Goal: Task Accomplishment & Management: Manage account settings

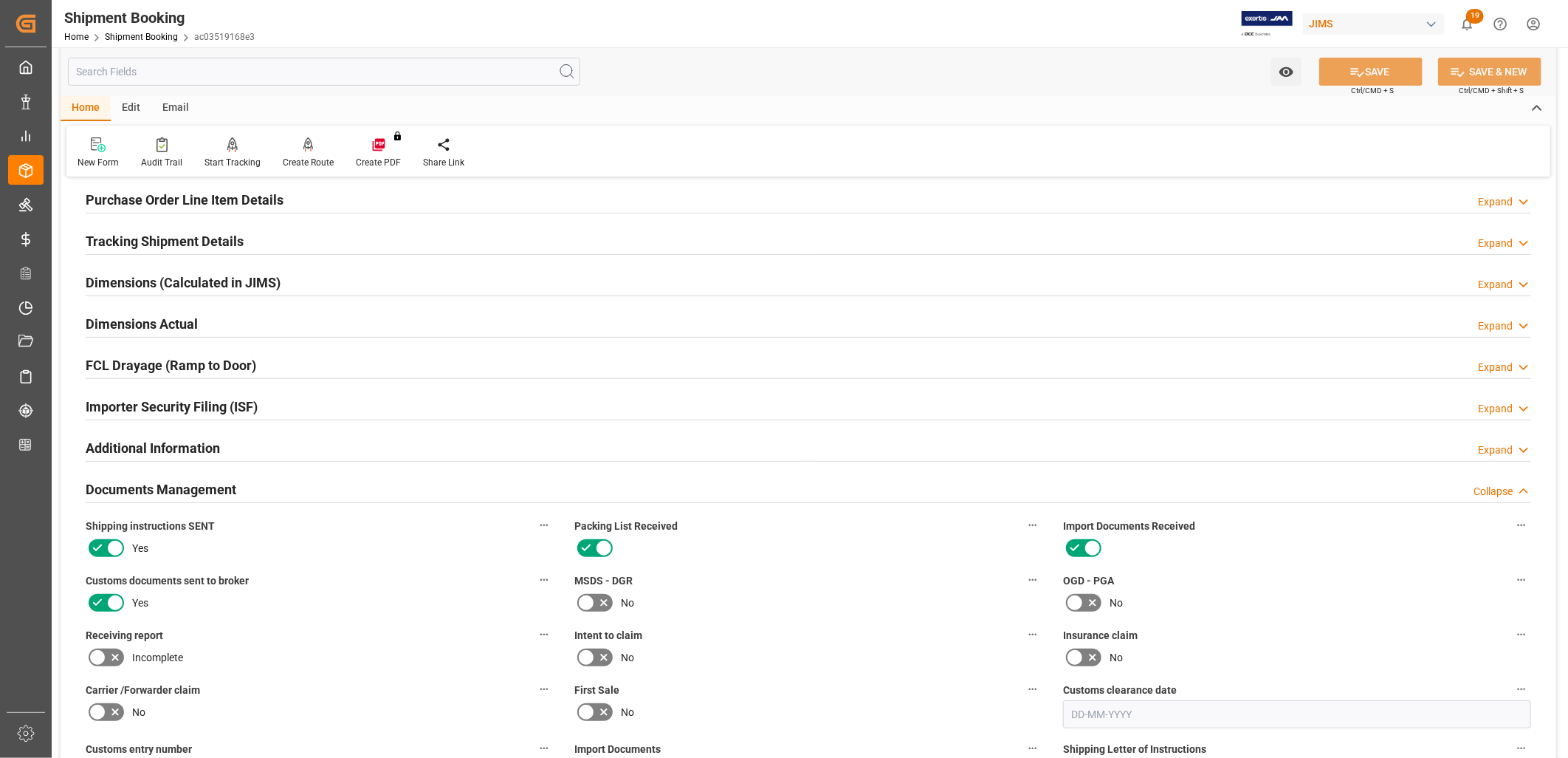
scroll to position [164, 0]
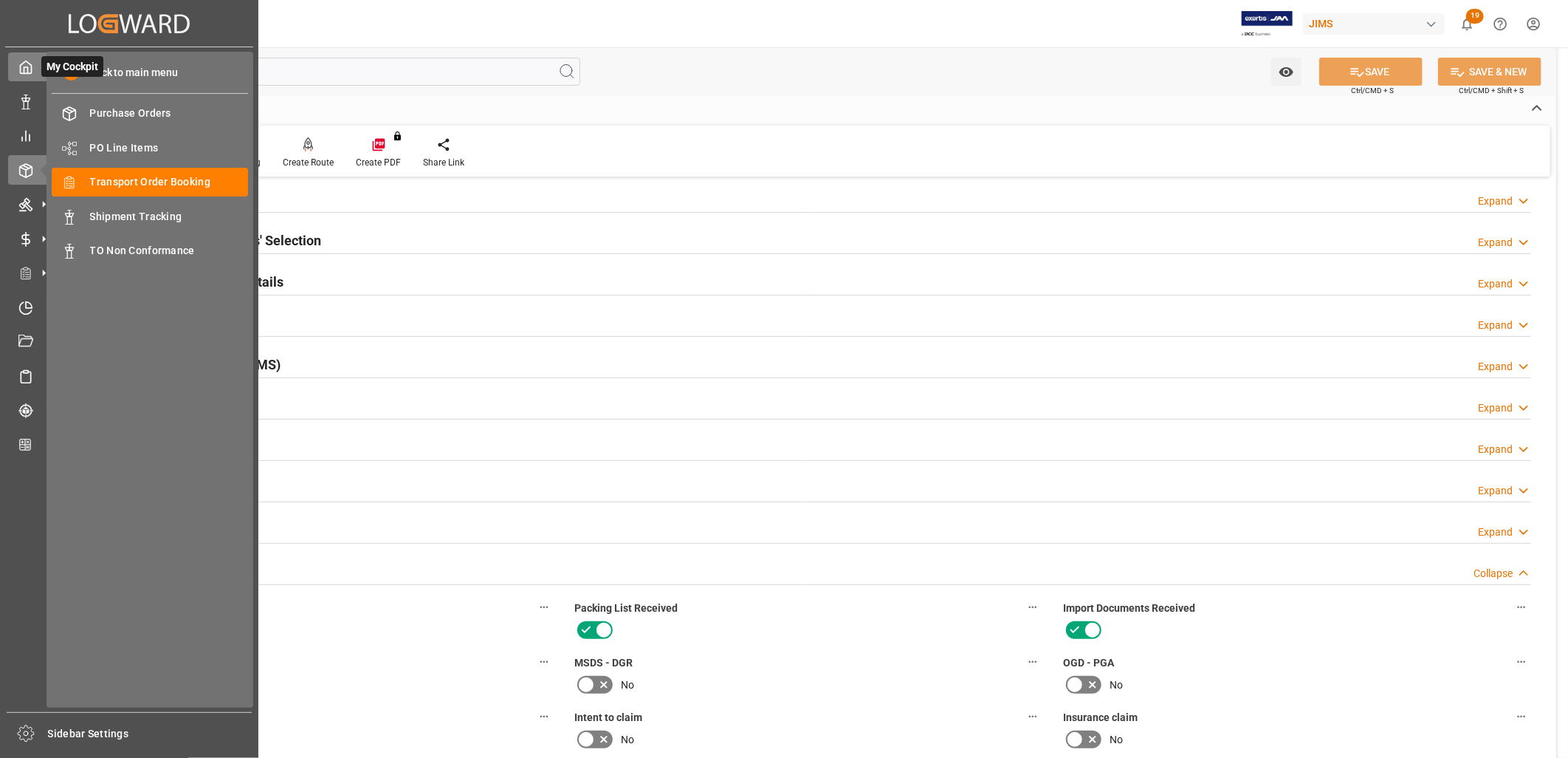
click at [25, 65] on icon at bounding box center [26, 68] width 15 height 15
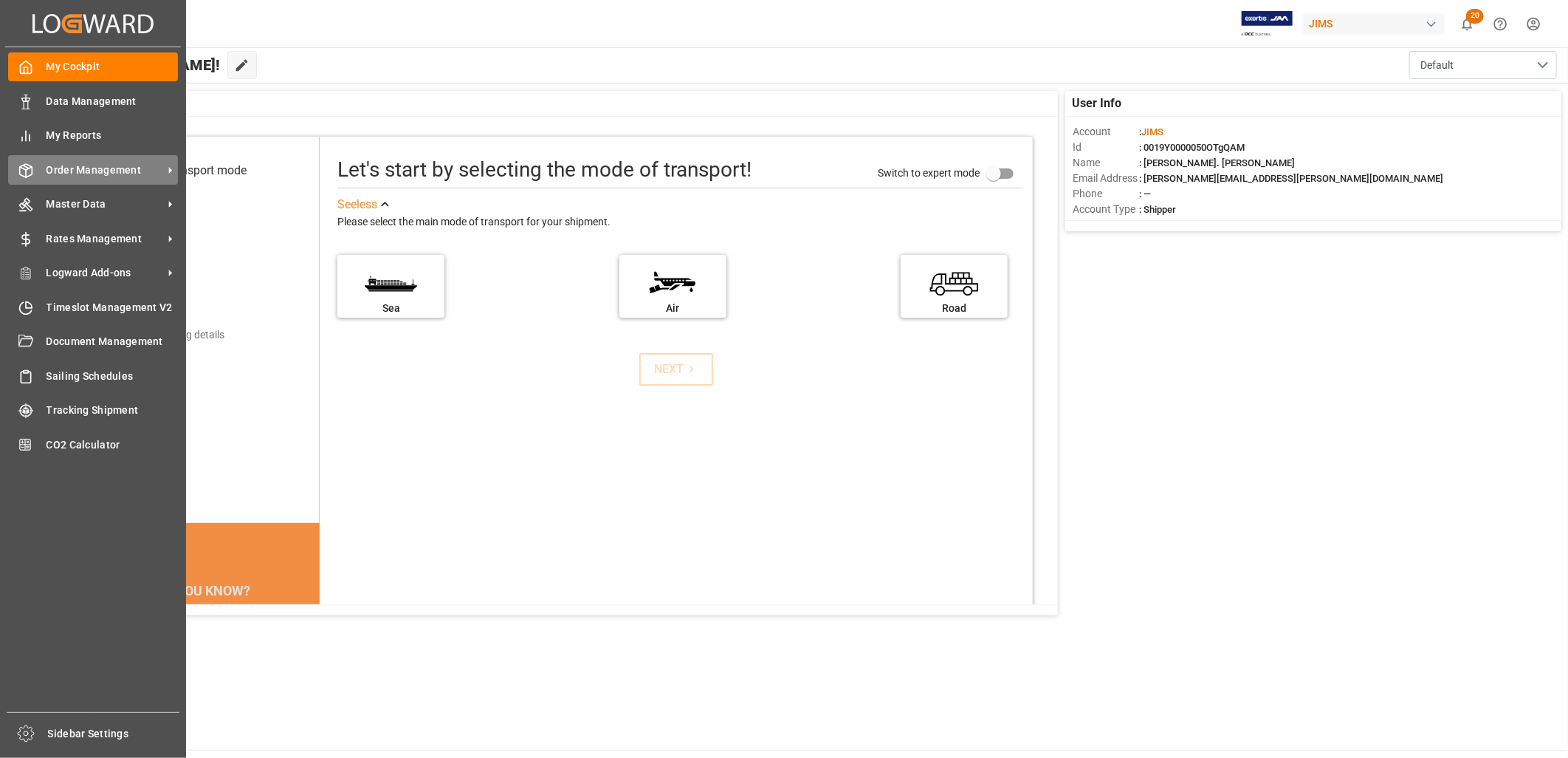
click at [104, 166] on span "Order Management" at bounding box center [105, 170] width 117 height 16
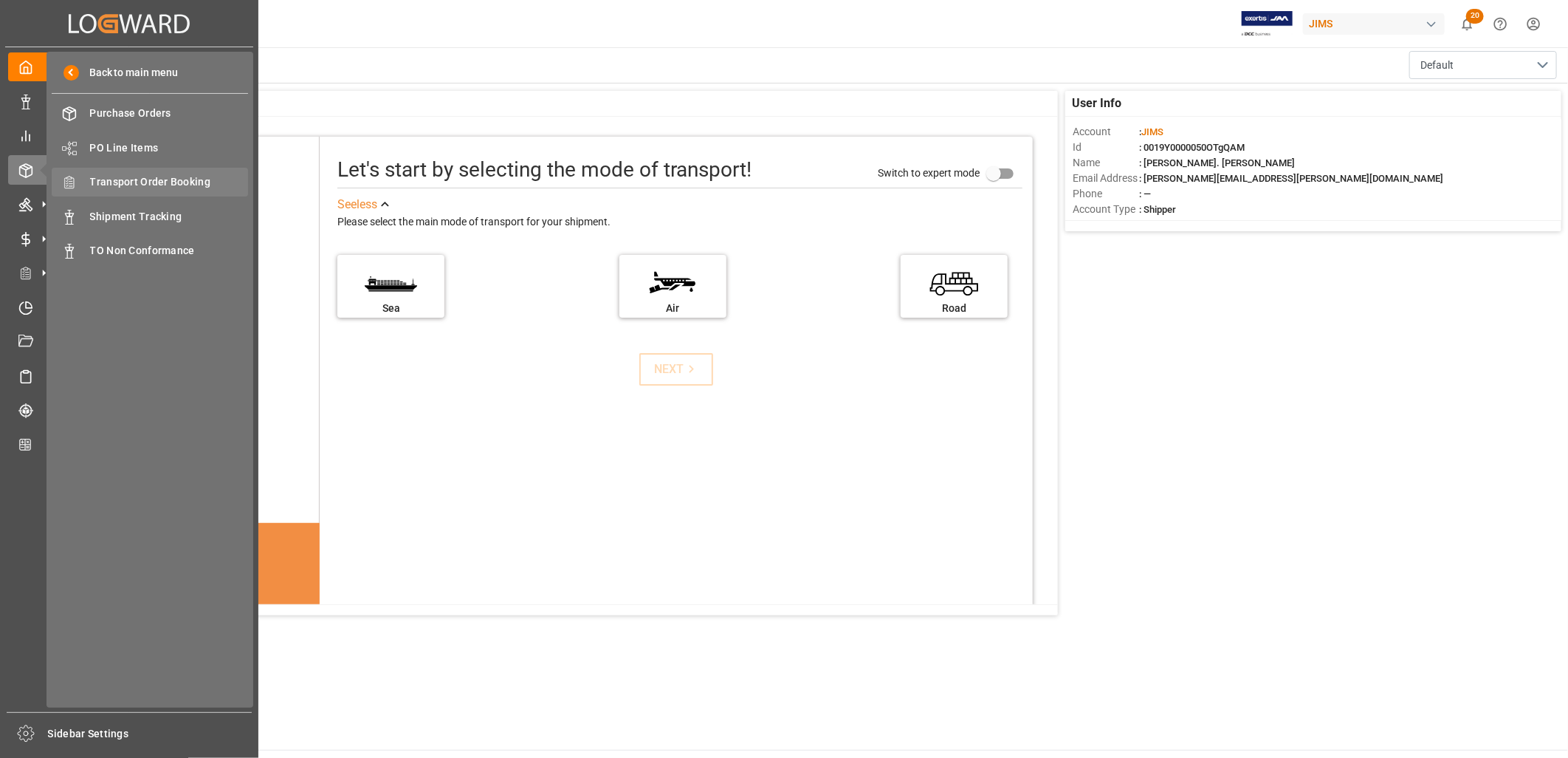
click at [163, 178] on span "Transport Order Booking" at bounding box center [169, 182] width 159 height 16
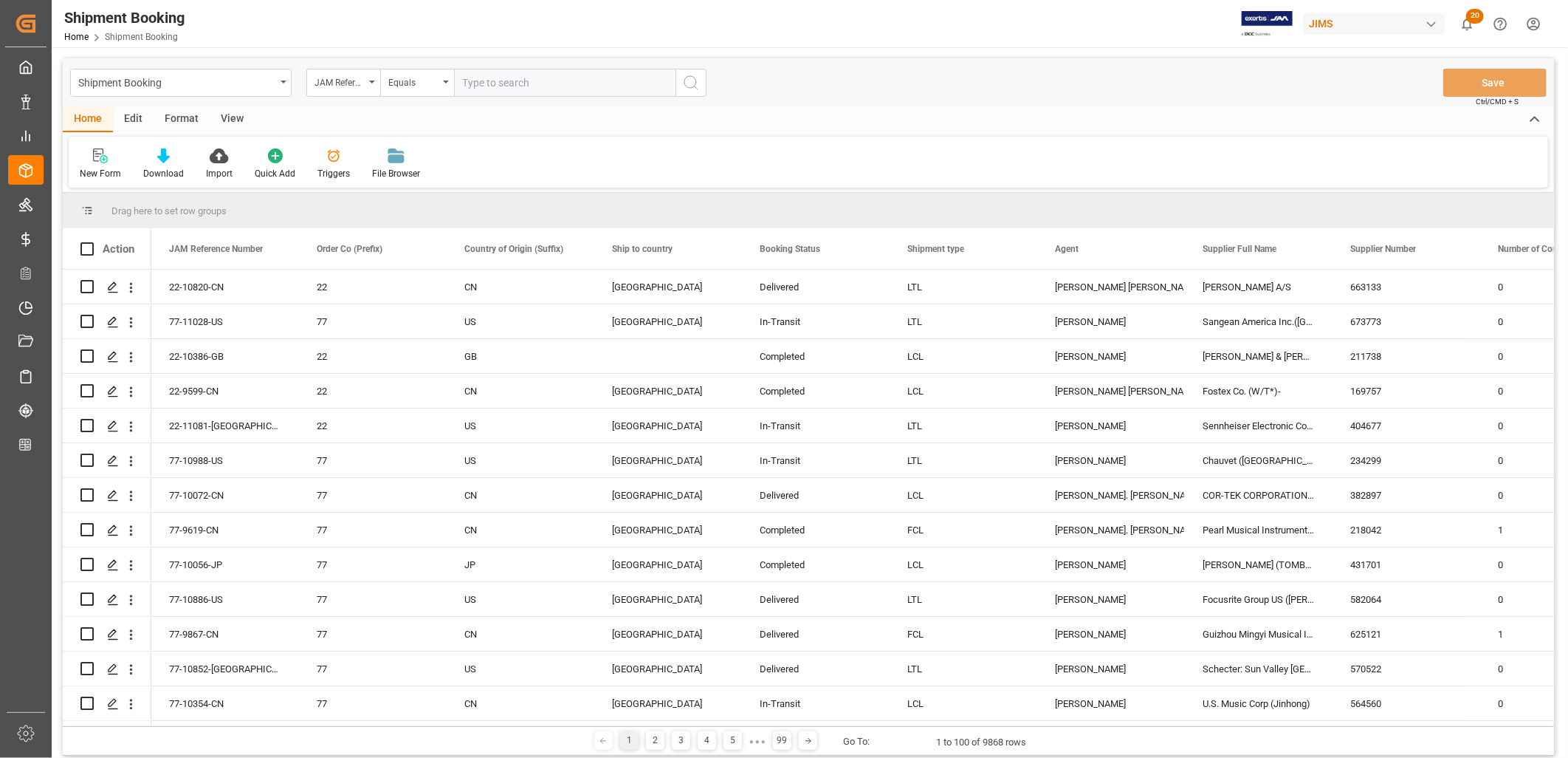
click at [456, 75] on input "text" at bounding box center [565, 83] width 222 height 28
type input "77-10920-US"
click at [689, 78] on icon "search button" at bounding box center [691, 83] width 18 height 18
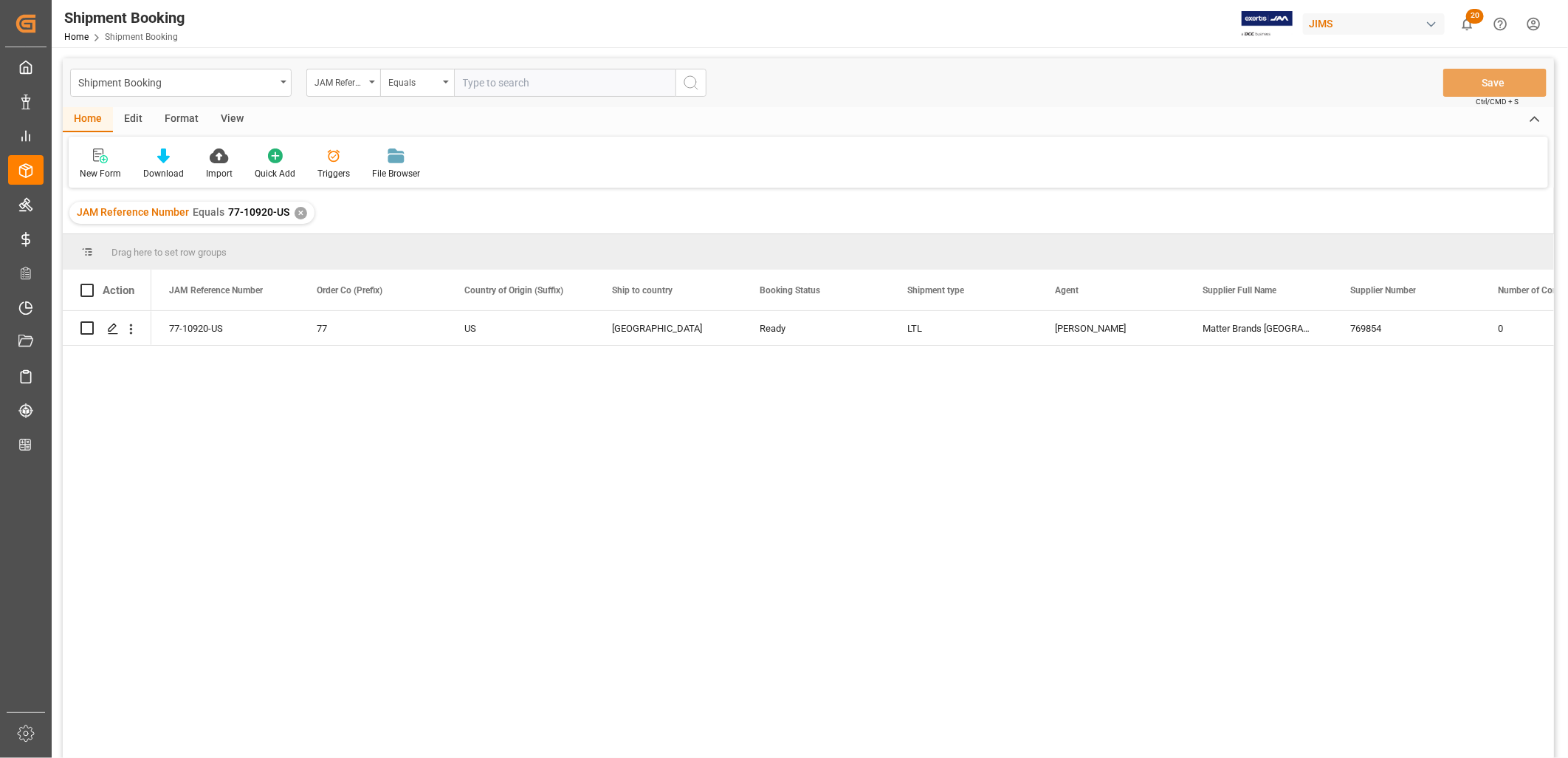
click at [298, 208] on div "✕" at bounding box center [301, 213] width 13 height 13
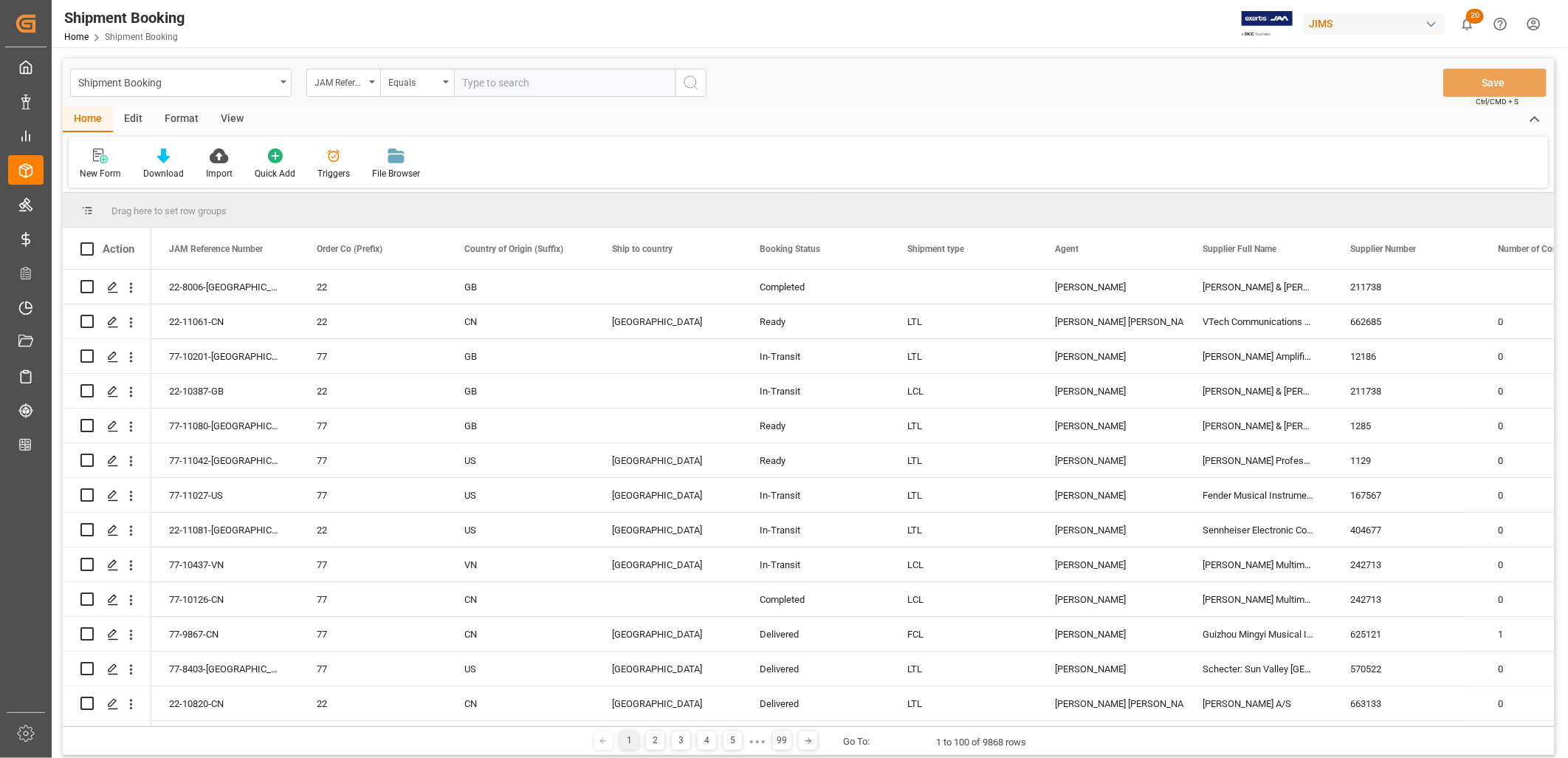
click at [470, 78] on input "text" at bounding box center [565, 83] width 222 height 28
paste input "77-11058-KR"
type input "77-11058-KR"
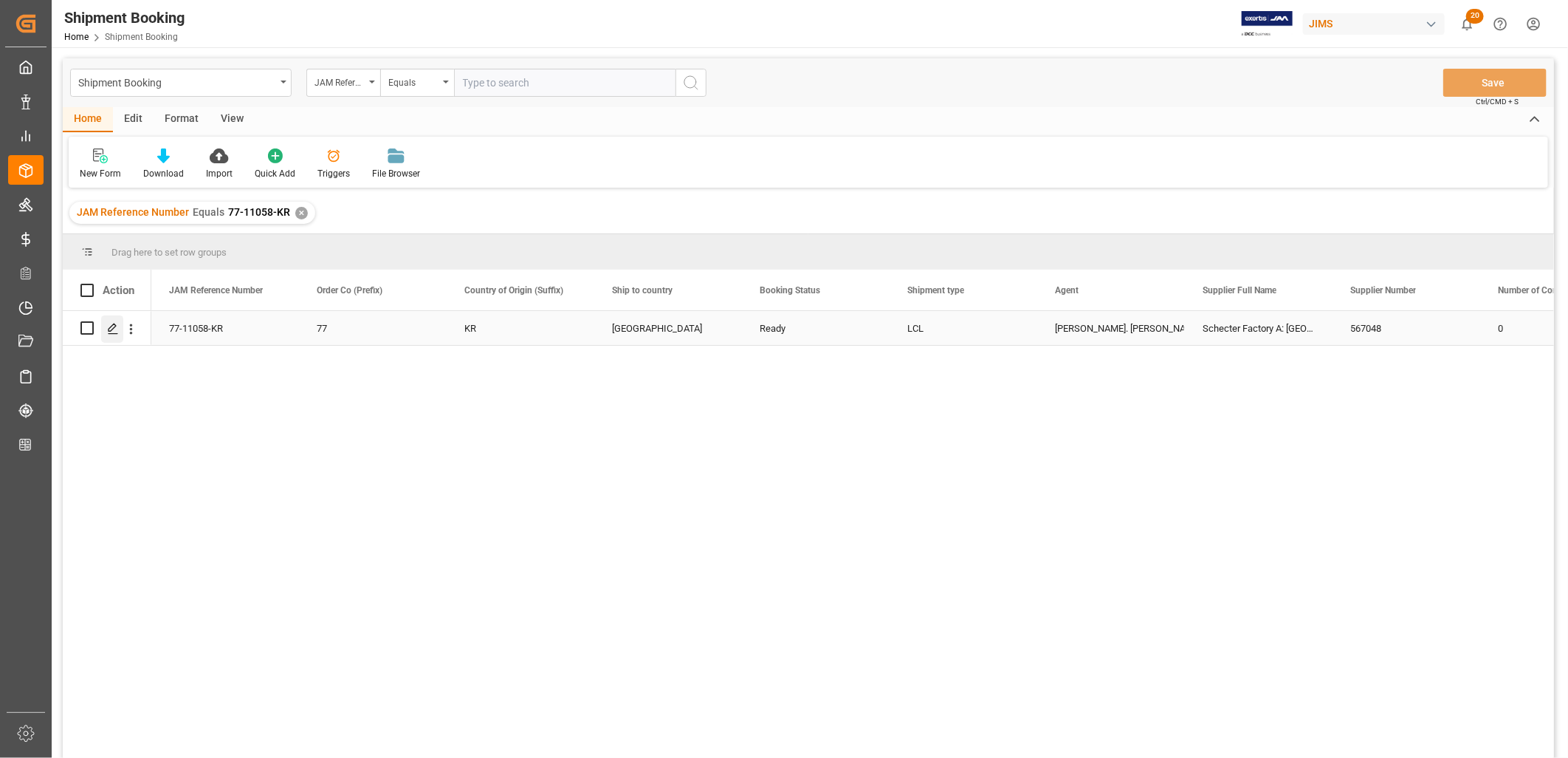
click at [116, 327] on icon "Press SPACE to select this row." at bounding box center [113, 329] width 12 height 12
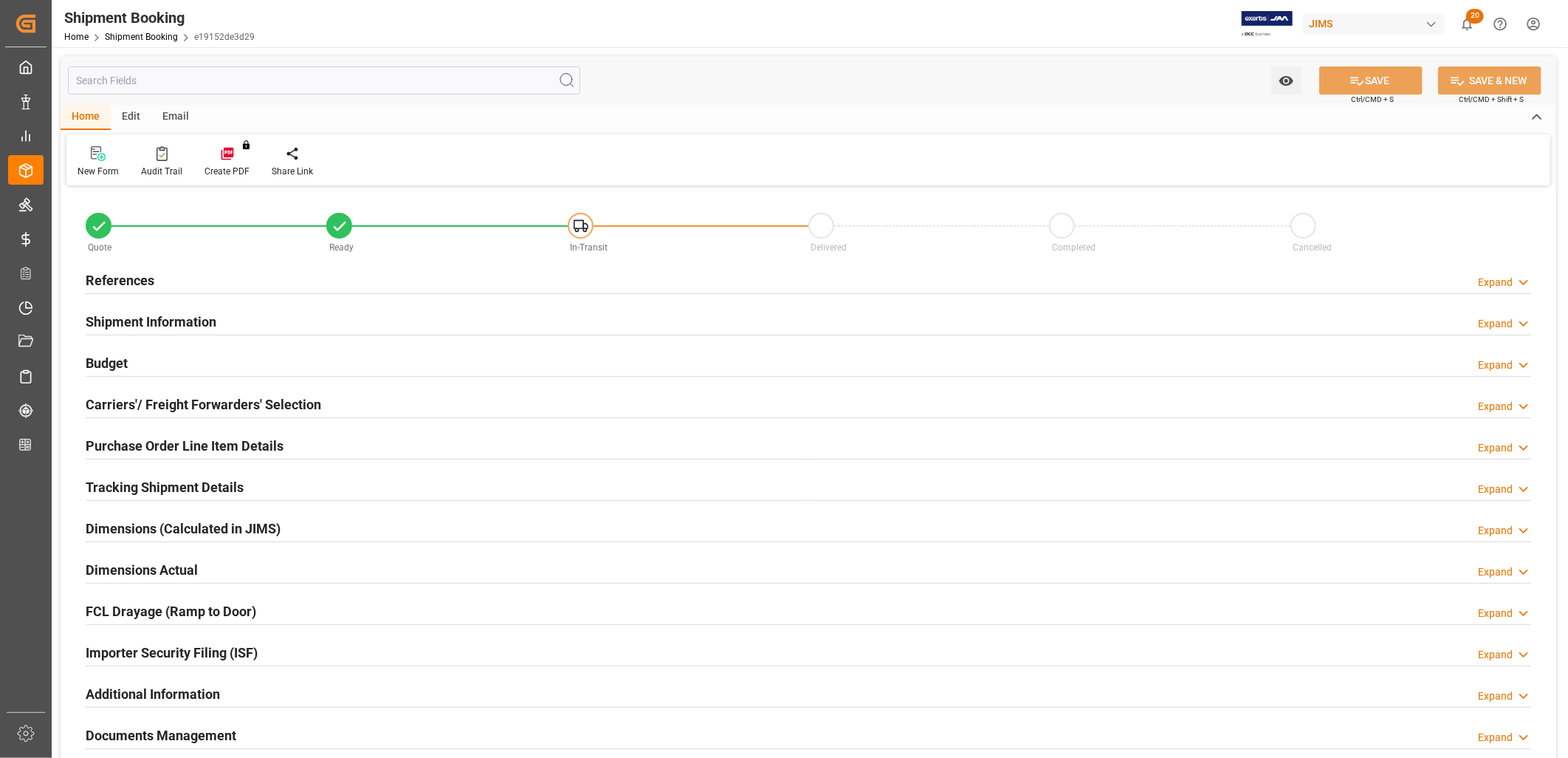
type input "42"
click at [157, 312] on h2 "Shipment Information" at bounding box center [151, 321] width 131 height 20
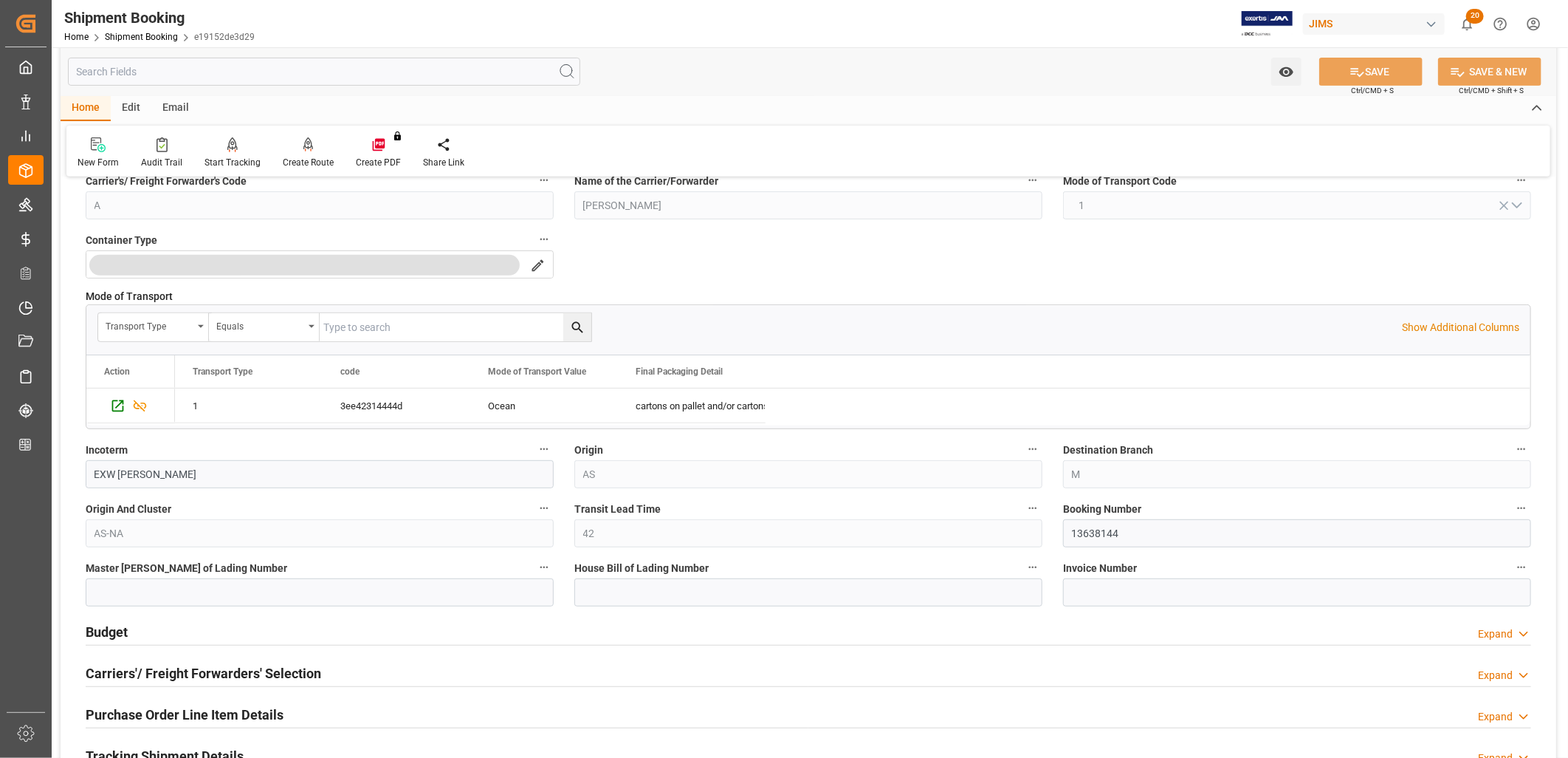
scroll to position [410, 0]
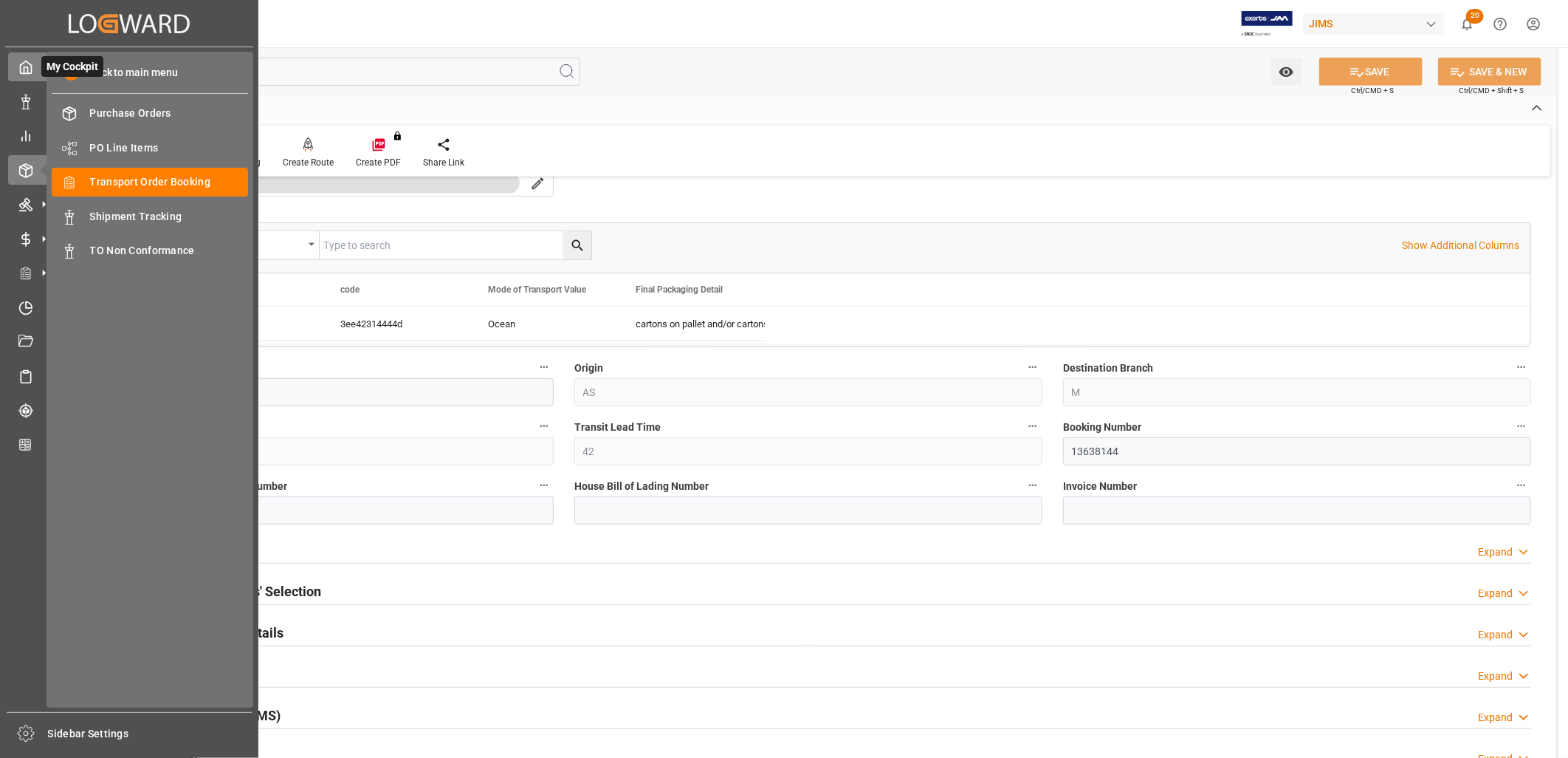
click at [25, 68] on icon at bounding box center [26, 68] width 15 height 15
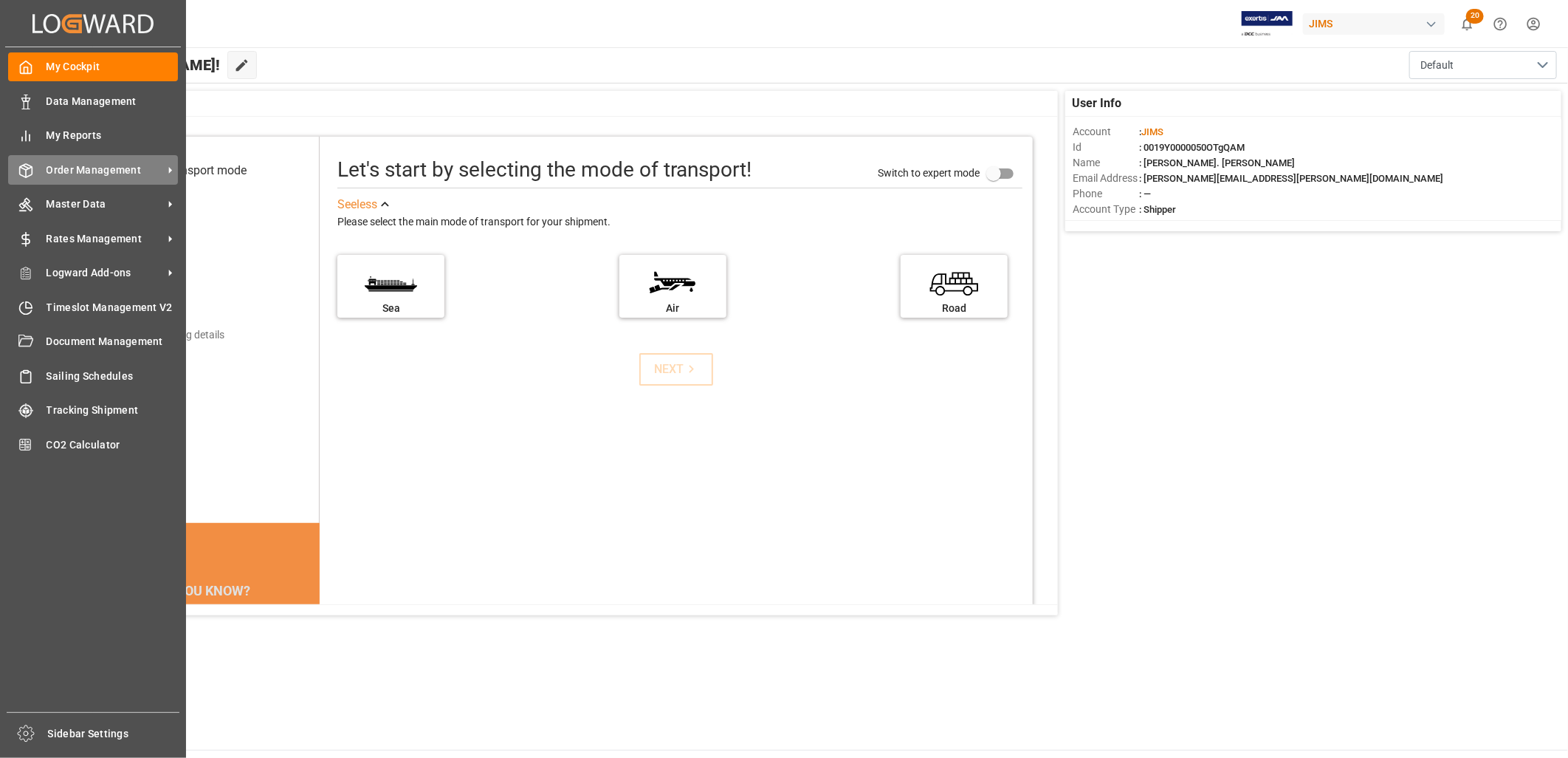
click at [71, 163] on span "Order Management" at bounding box center [105, 170] width 117 height 16
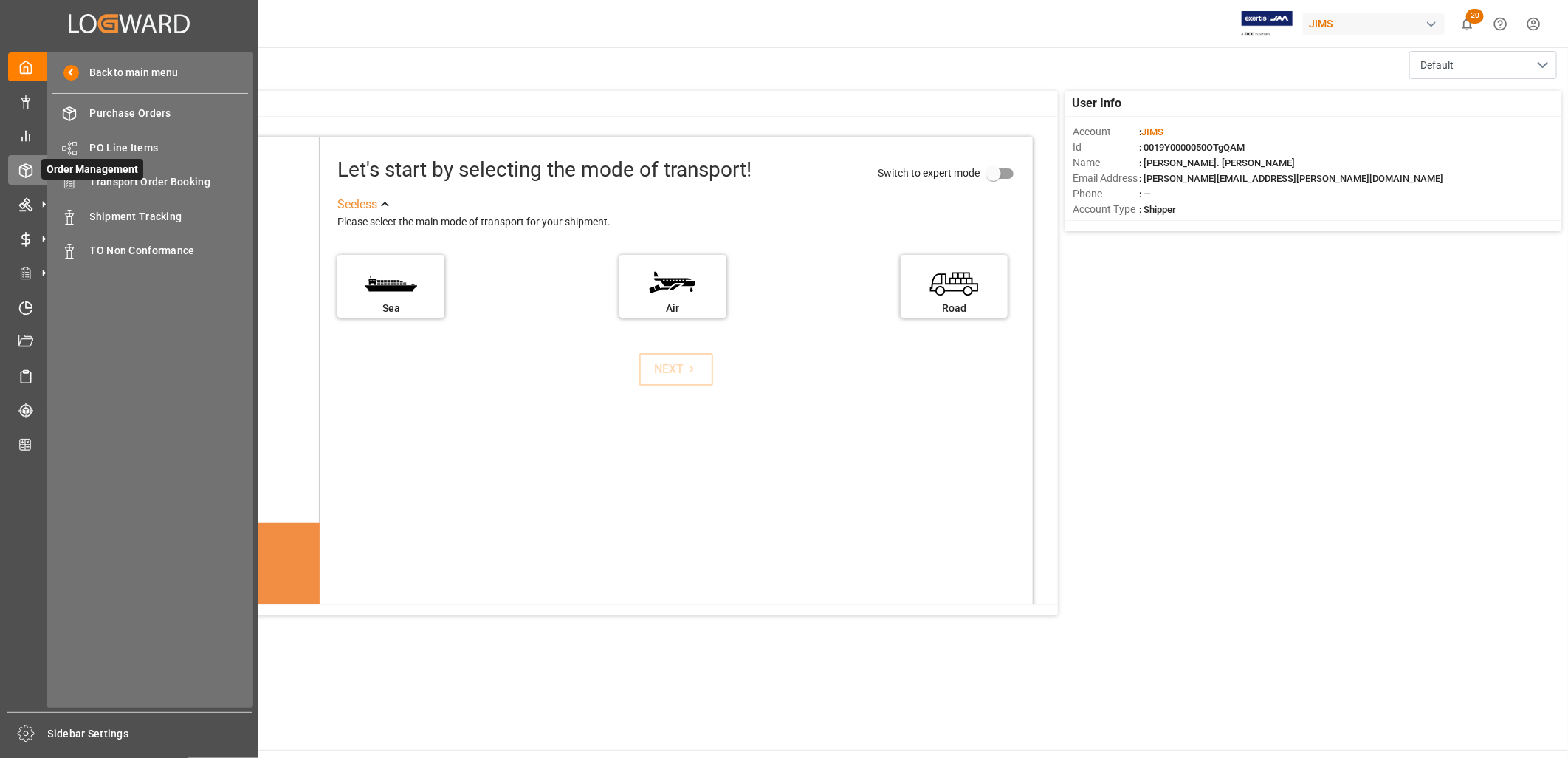
click at [139, 174] on span "Order Management" at bounding box center [92, 169] width 102 height 21
click at [159, 179] on span "Transport Order Booking" at bounding box center [169, 182] width 159 height 16
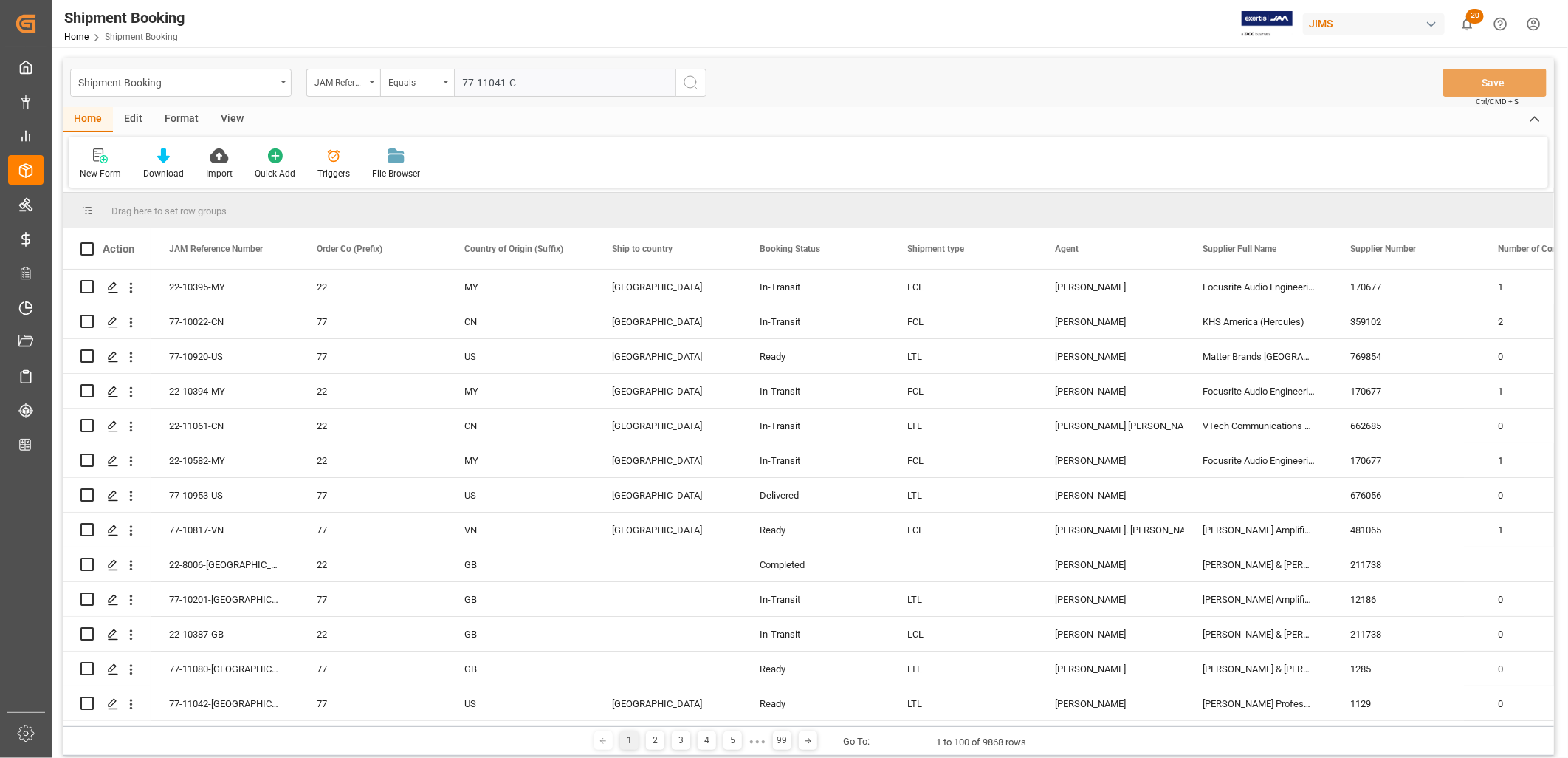
type input "77-11041-CN"
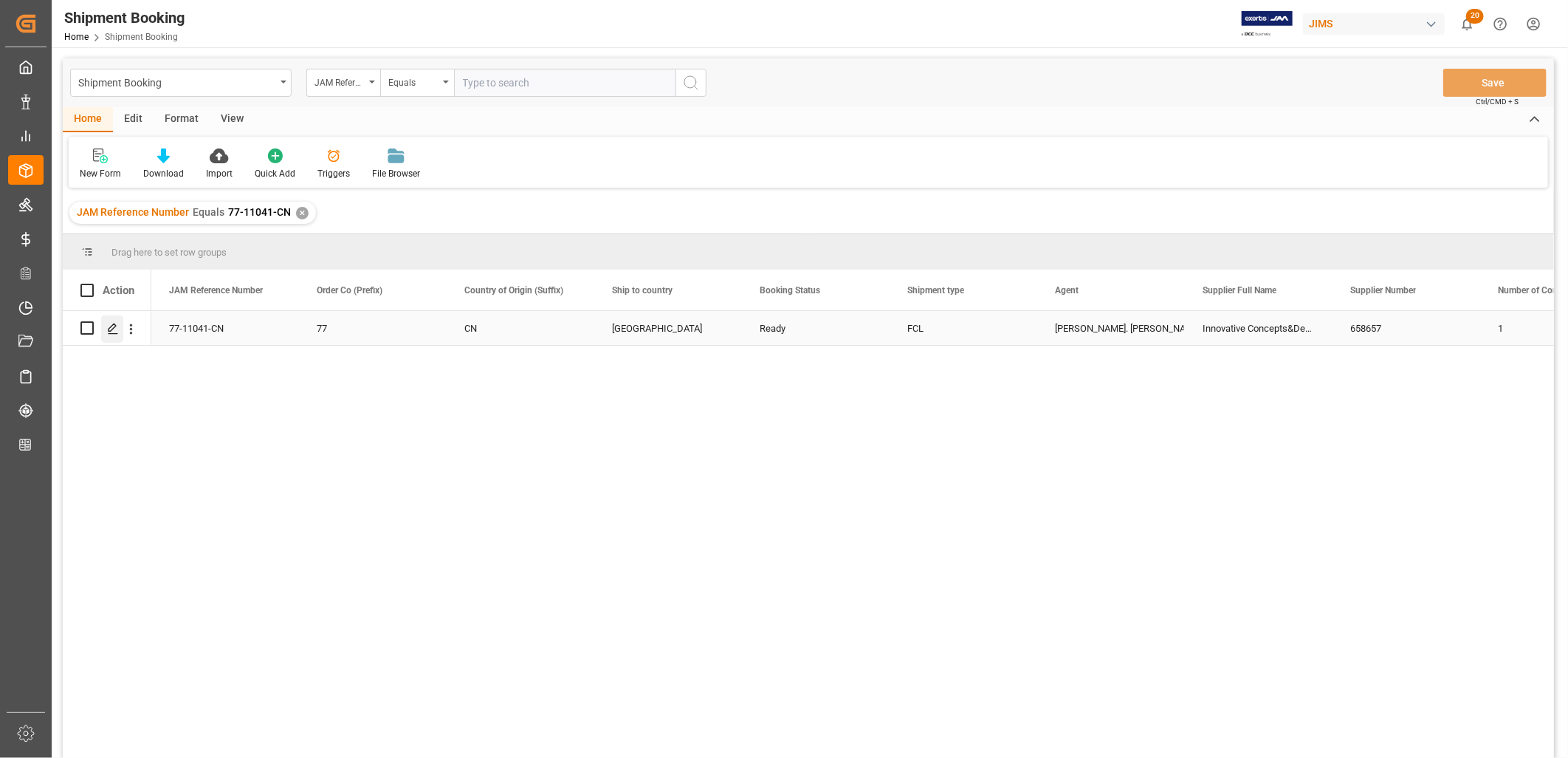
click at [112, 326] on icon "Press SPACE to select this row." at bounding box center [113, 329] width 12 height 12
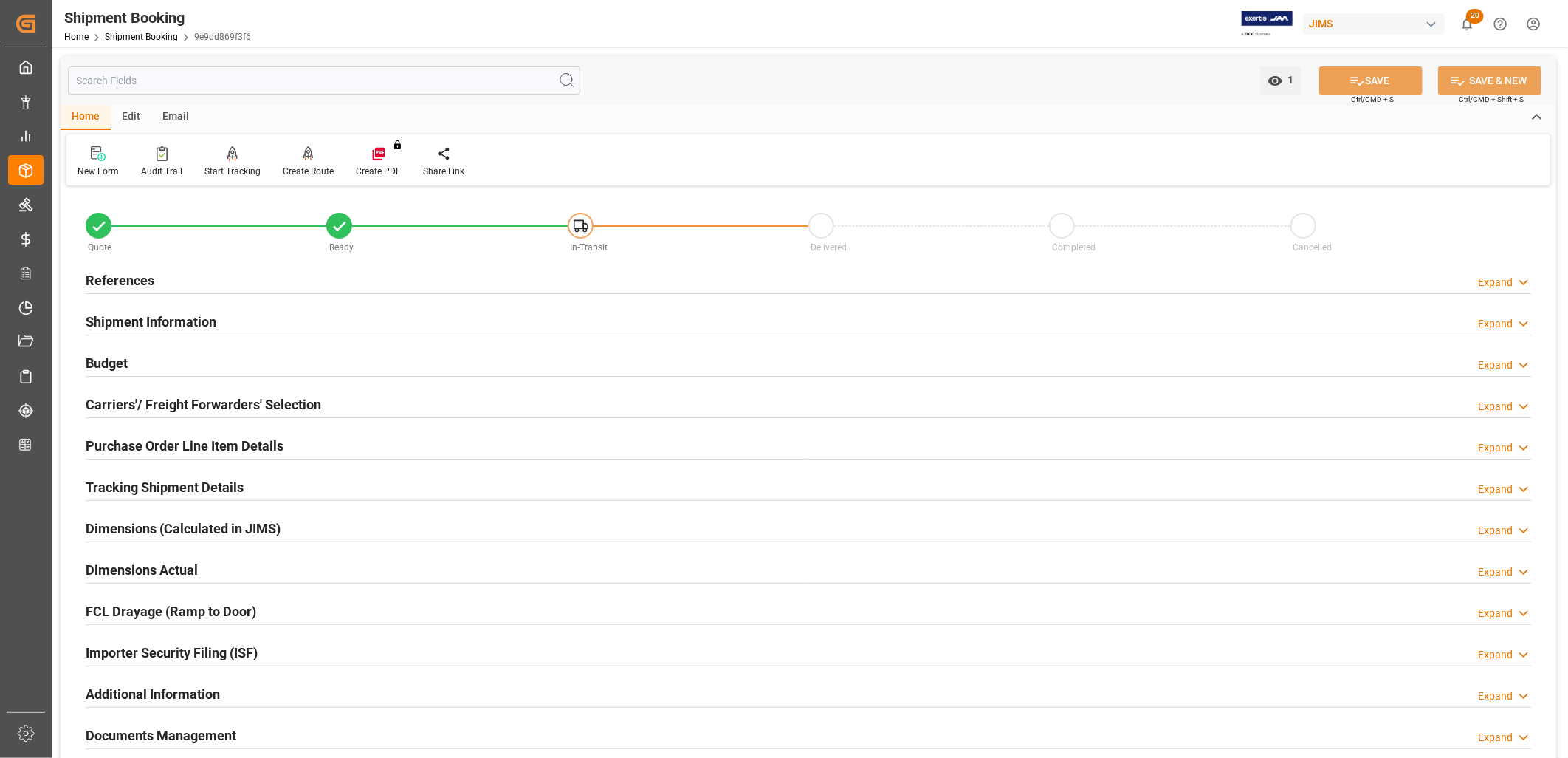
type input "[DATE]"
click at [142, 283] on h2 "References" at bounding box center [119, 280] width 69 height 20
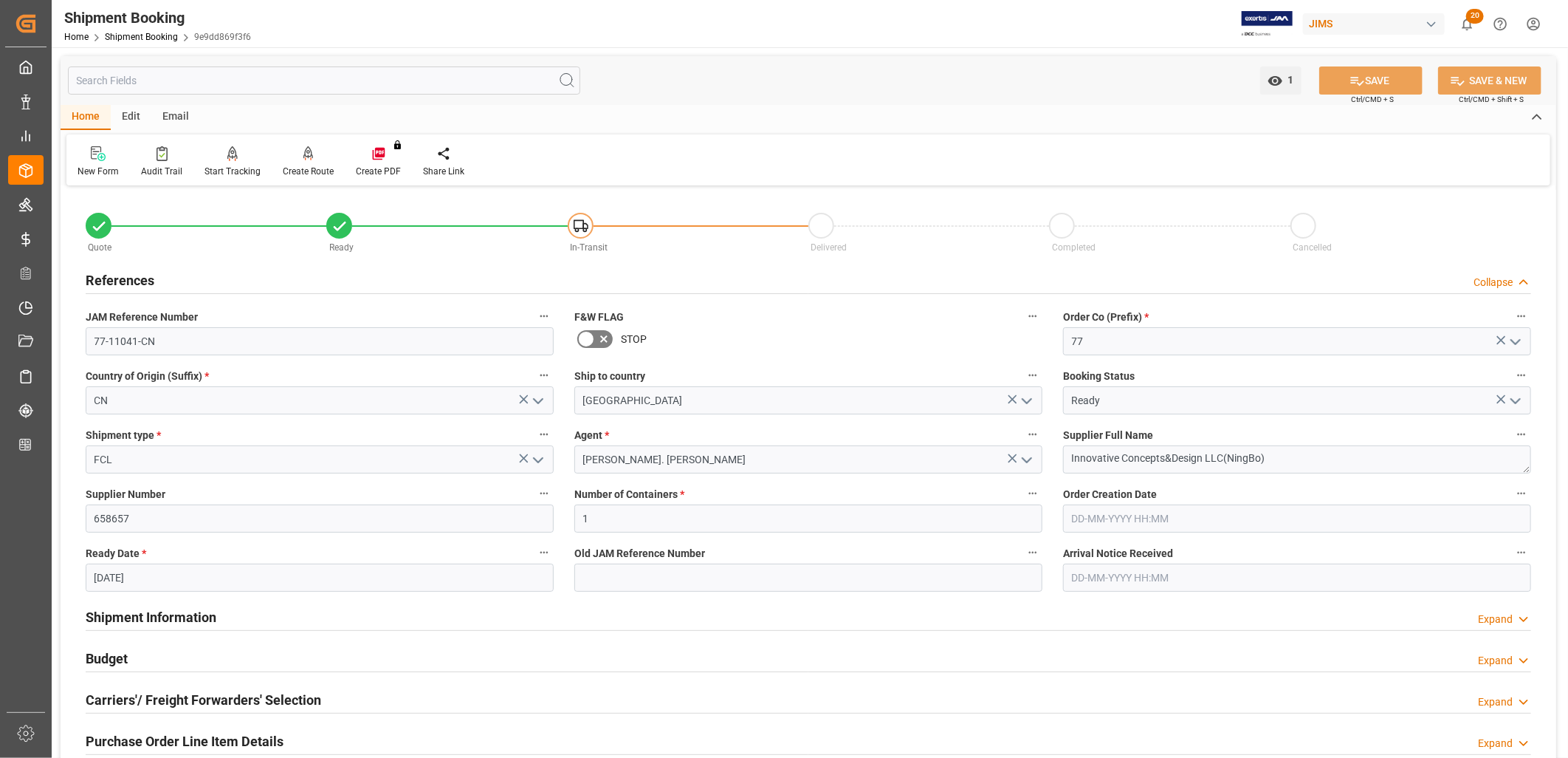
click at [530, 455] on icon "open menu" at bounding box center [538, 460] width 18 height 18
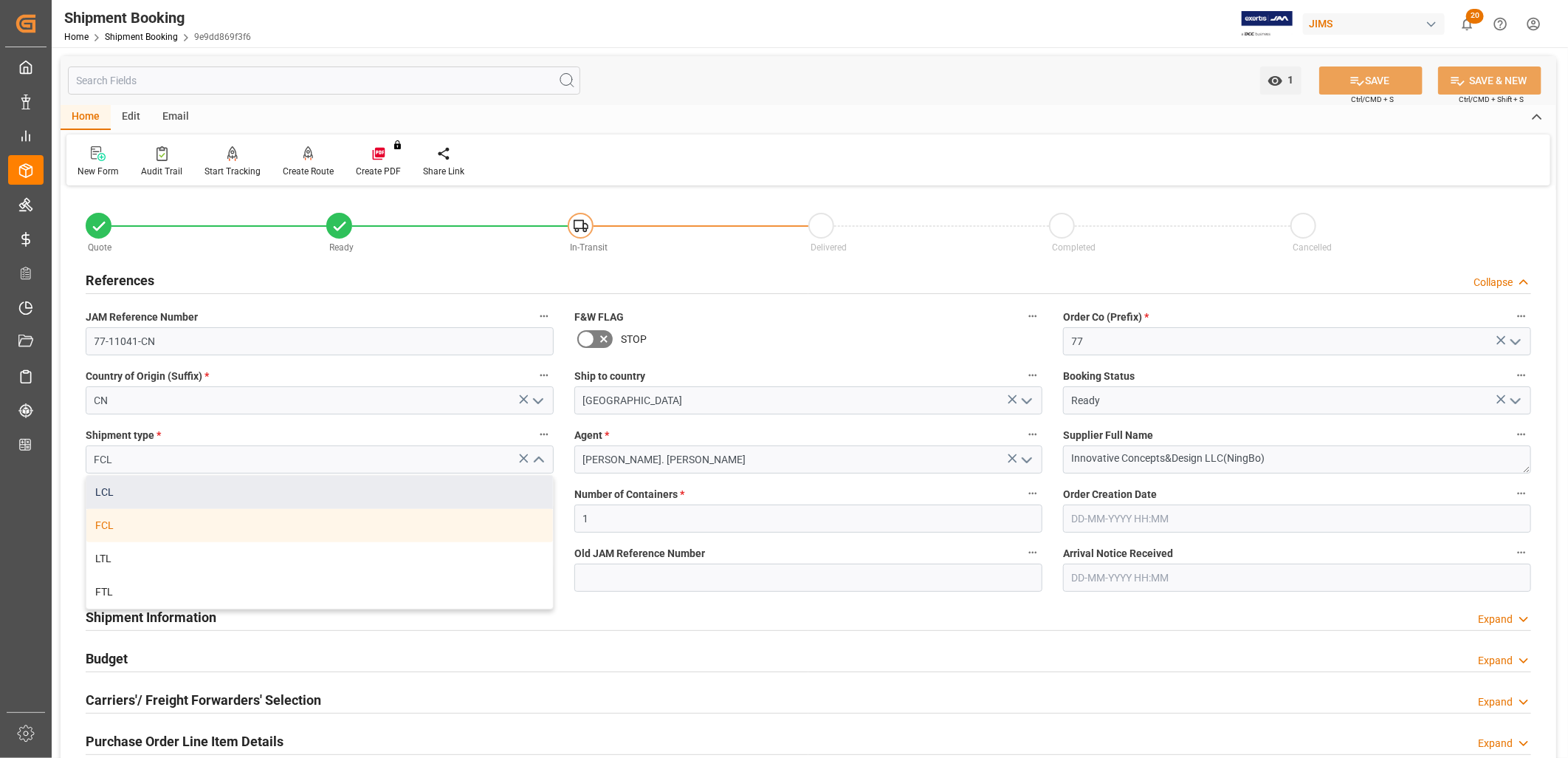
click at [128, 488] on div "LCL" at bounding box center [319, 492] width 467 height 33
type input "LCL"
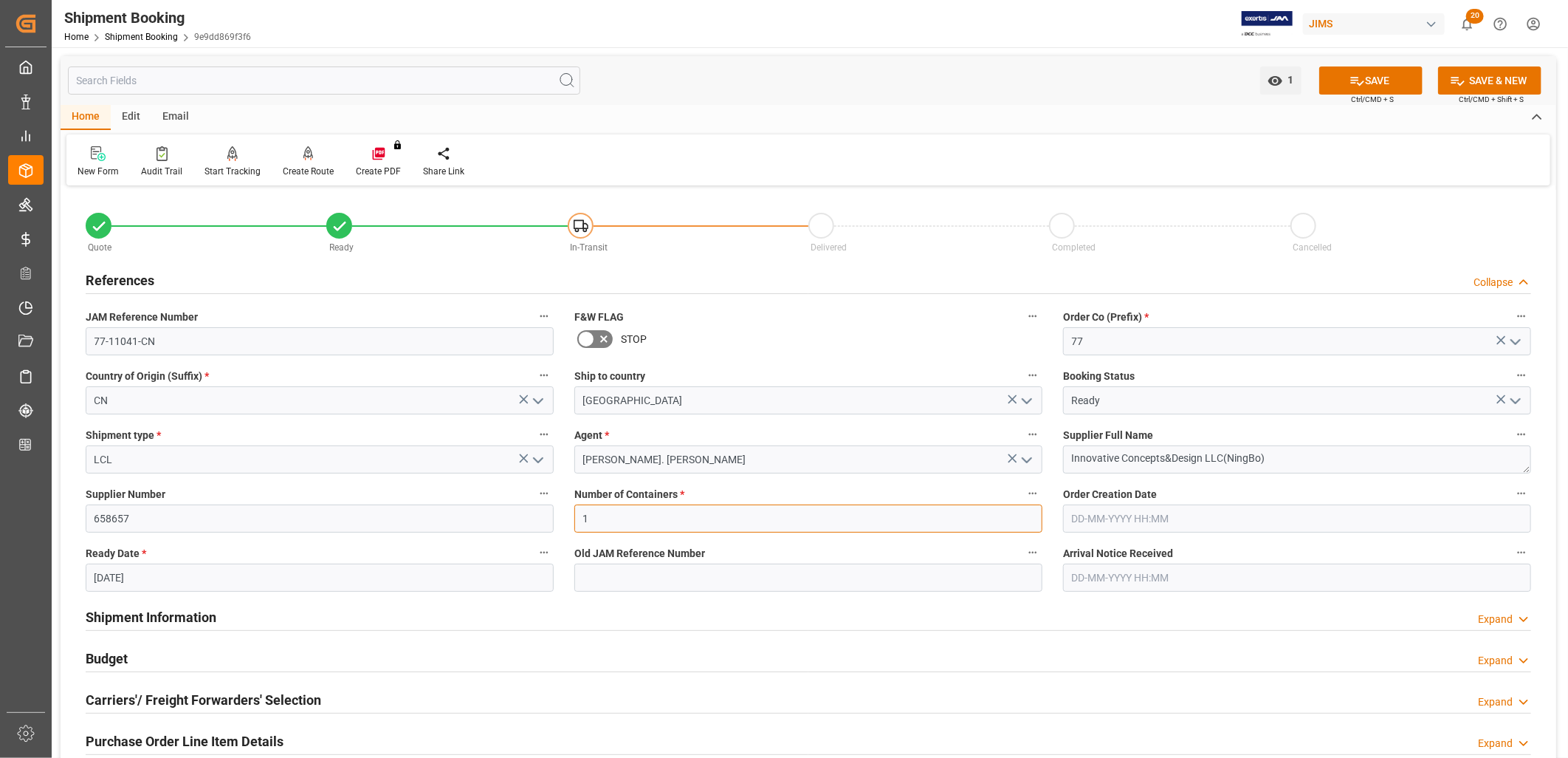
click at [604, 514] on input "1" at bounding box center [808, 519] width 468 height 28
drag, startPoint x: 600, startPoint y: 517, endPoint x: 576, endPoint y: 517, distance: 24.0
click at [576, 517] on input "1" at bounding box center [808, 519] width 468 height 28
type input "0"
click at [355, 573] on input "[DATE]" at bounding box center [319, 578] width 468 height 28
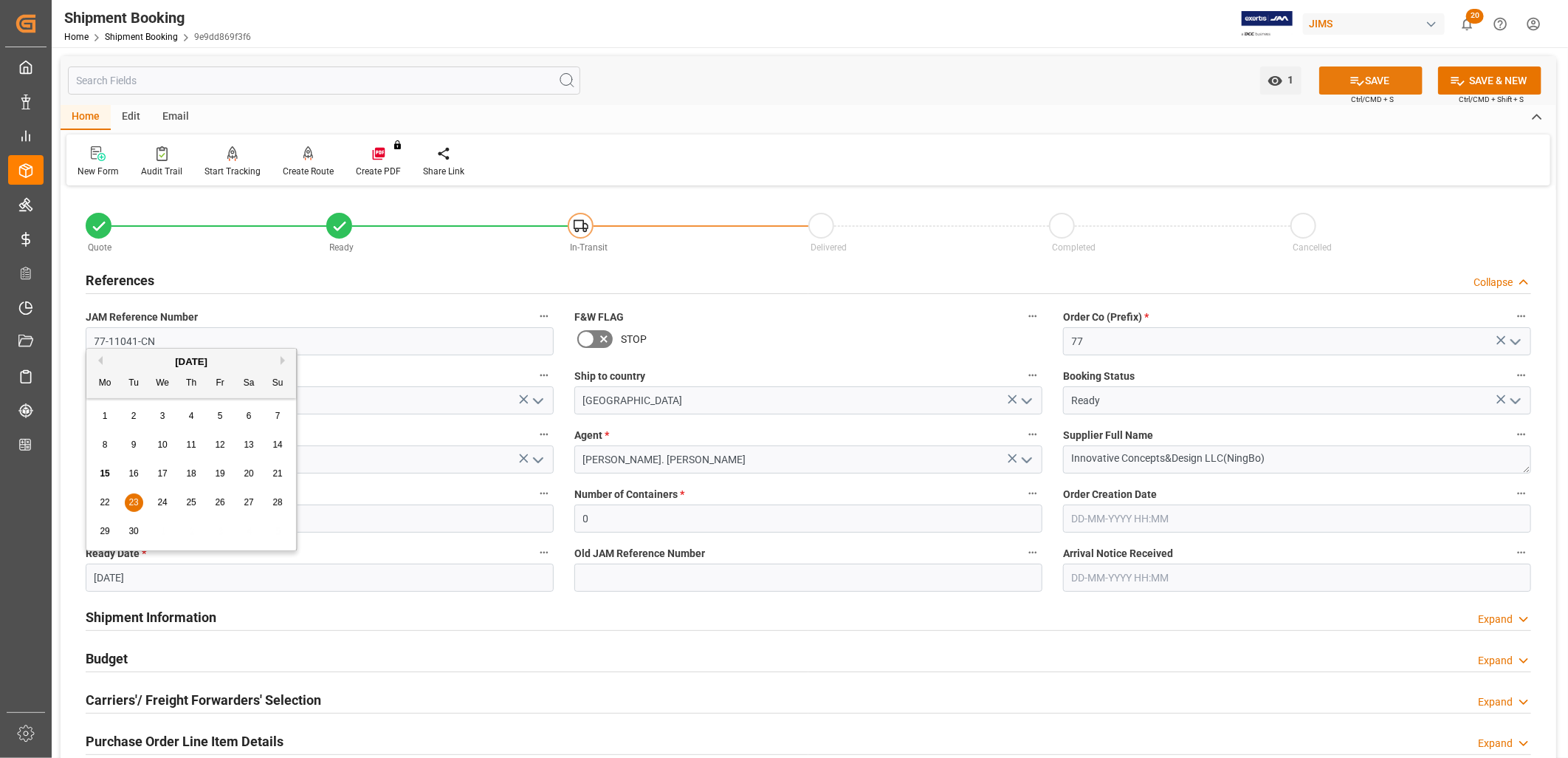
click at [1371, 77] on button "SAVE" at bounding box center [1371, 81] width 103 height 28
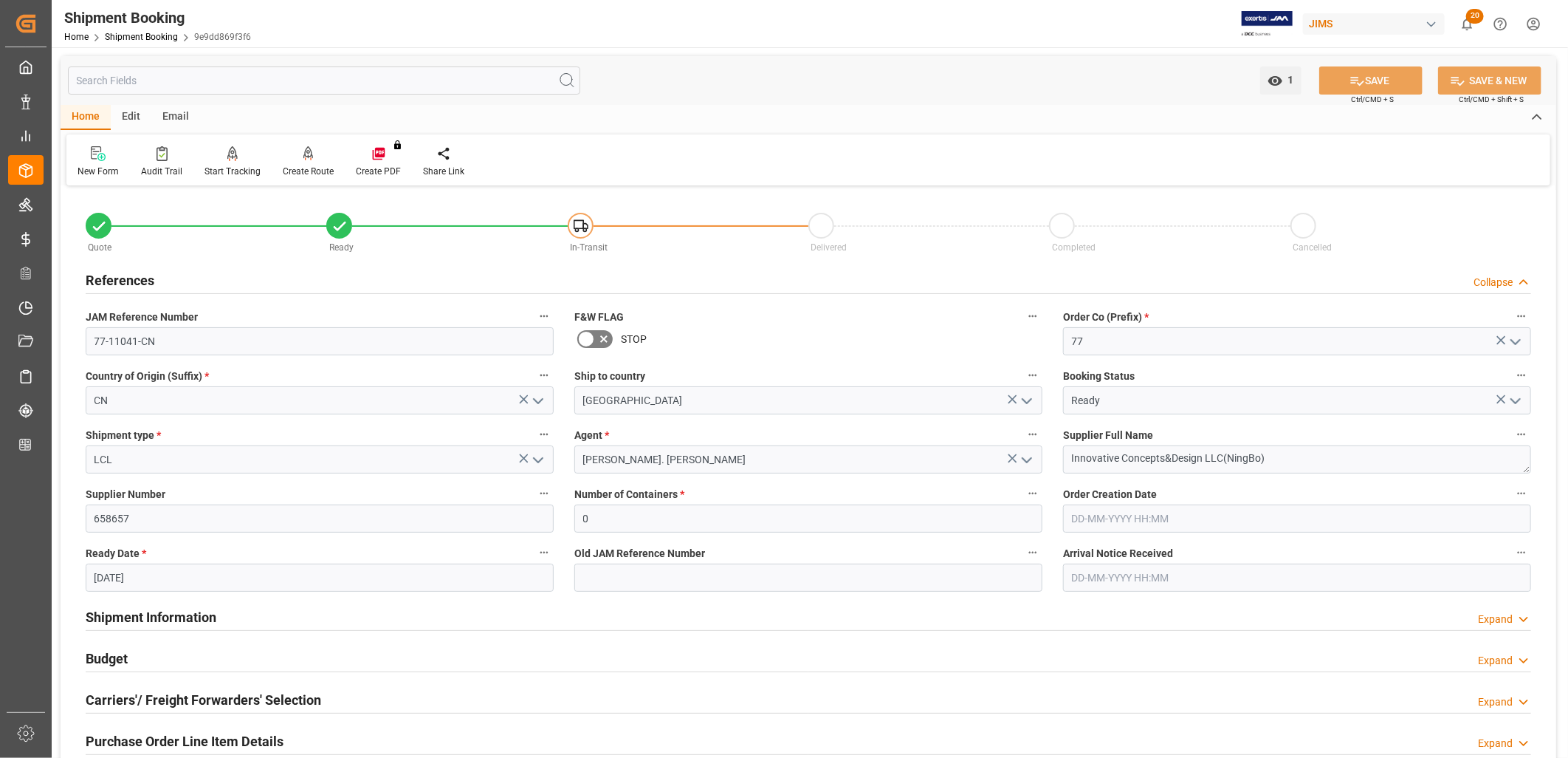
scroll to position [164, 0]
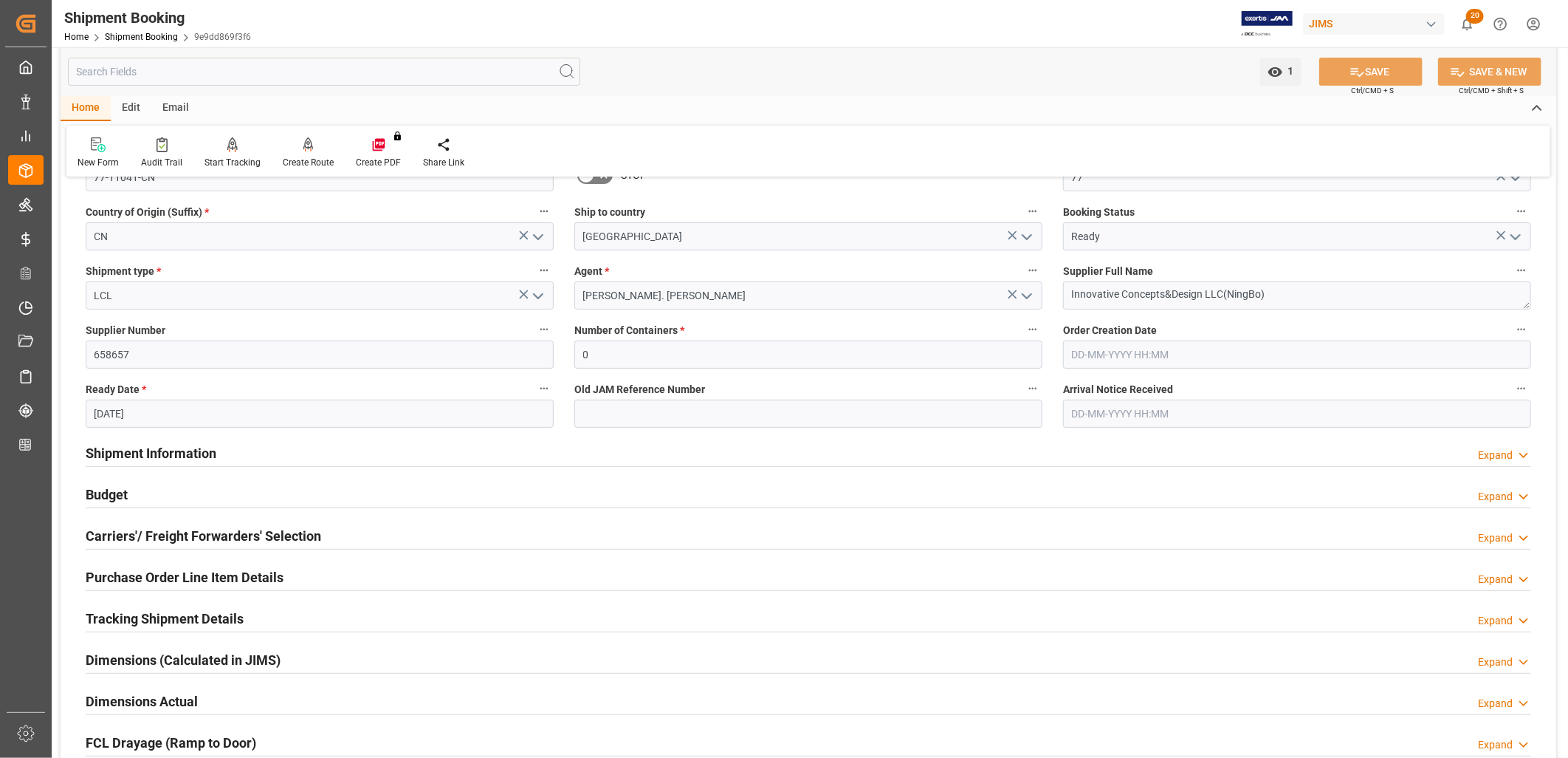
click at [101, 491] on h2 "Budget" at bounding box center [106, 494] width 42 height 20
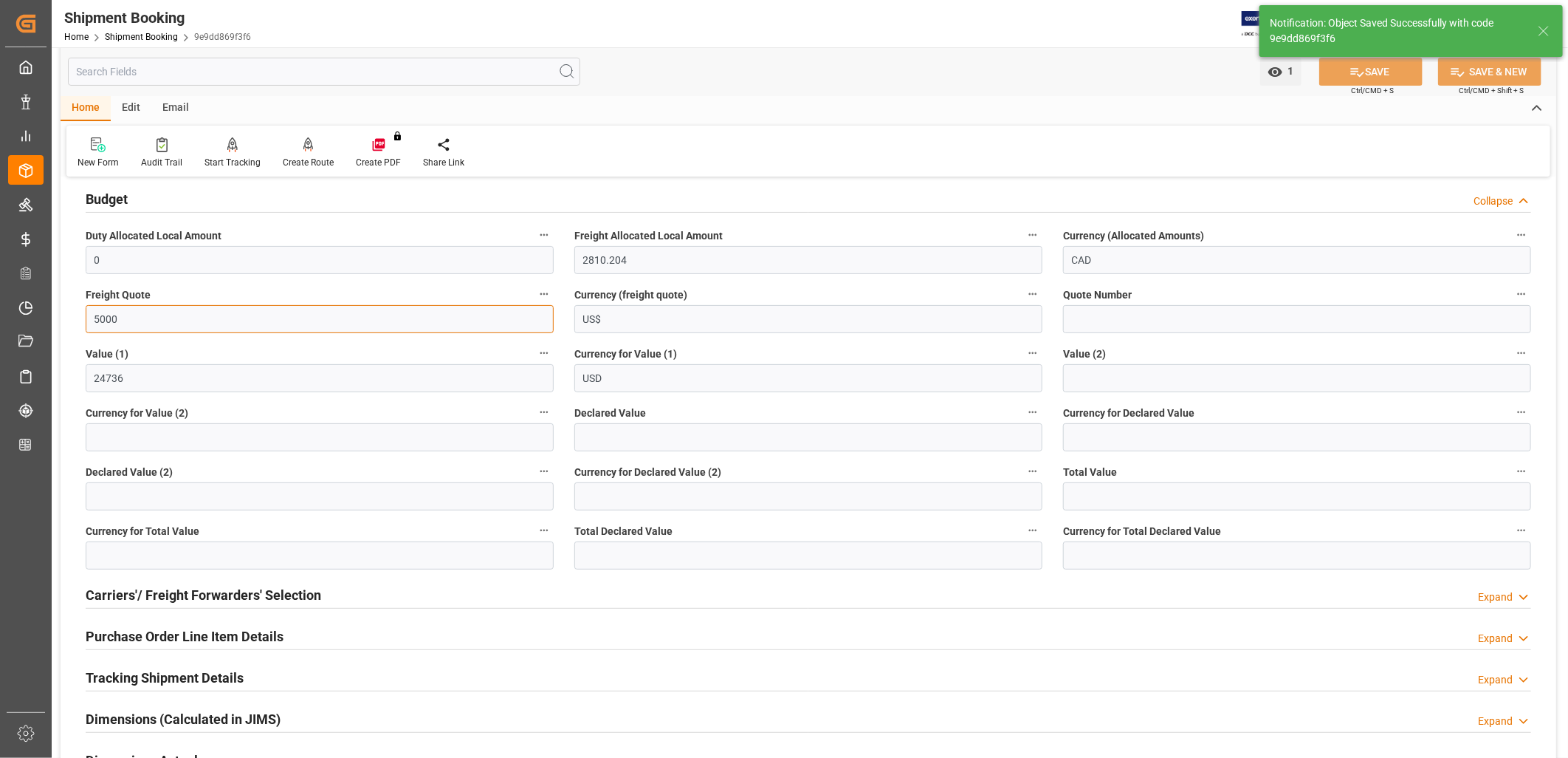
drag, startPoint x: 159, startPoint y: 322, endPoint x: 82, endPoint y: 315, distance: 77.3
click at [82, 315] on div "Freight Quote 5000" at bounding box center [319, 309] width 489 height 59
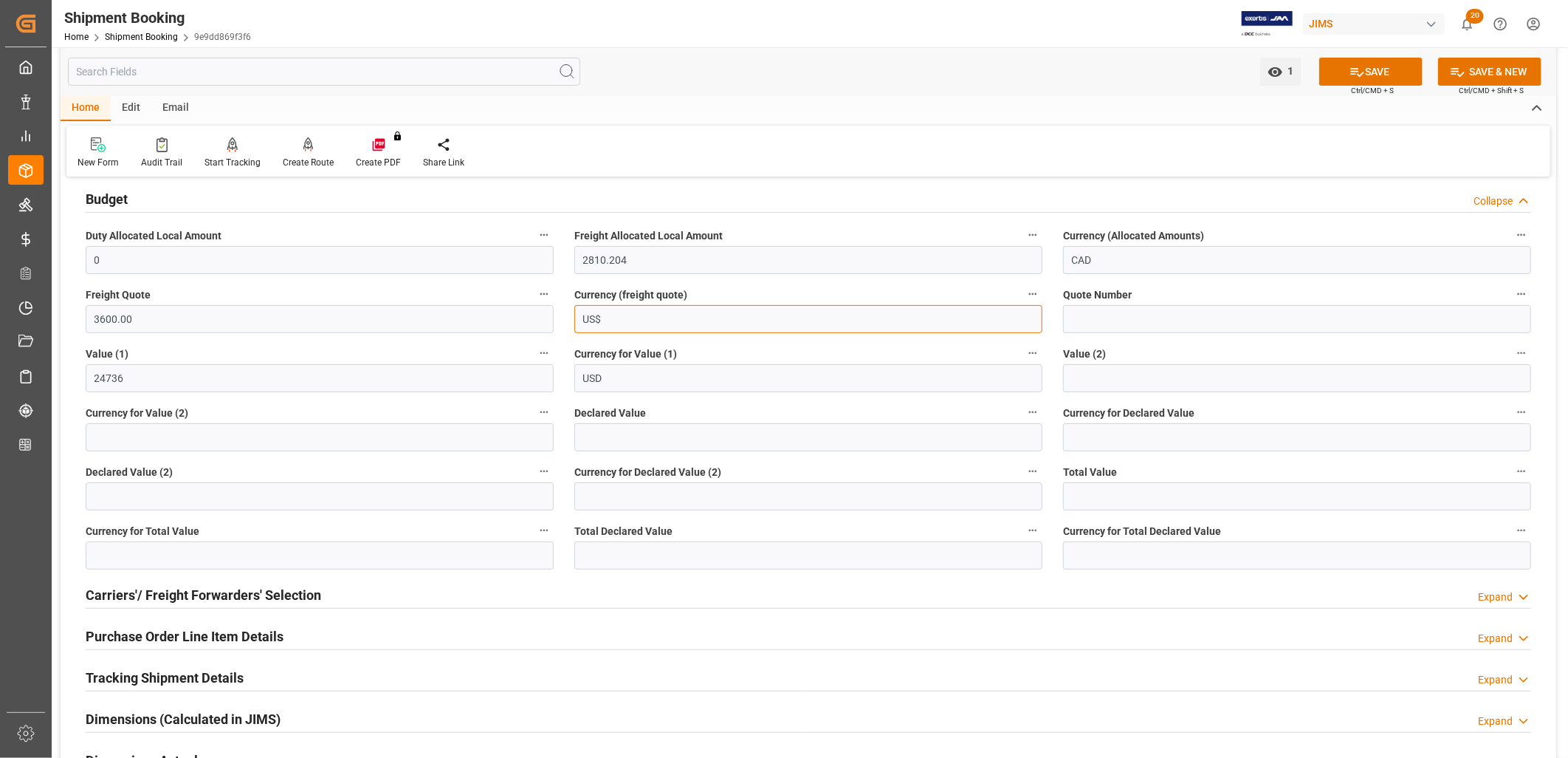
click at [686, 322] on input "US$" at bounding box center [808, 319] width 468 height 28
click at [1380, 65] on button "SAVE" at bounding box center [1371, 72] width 103 height 28
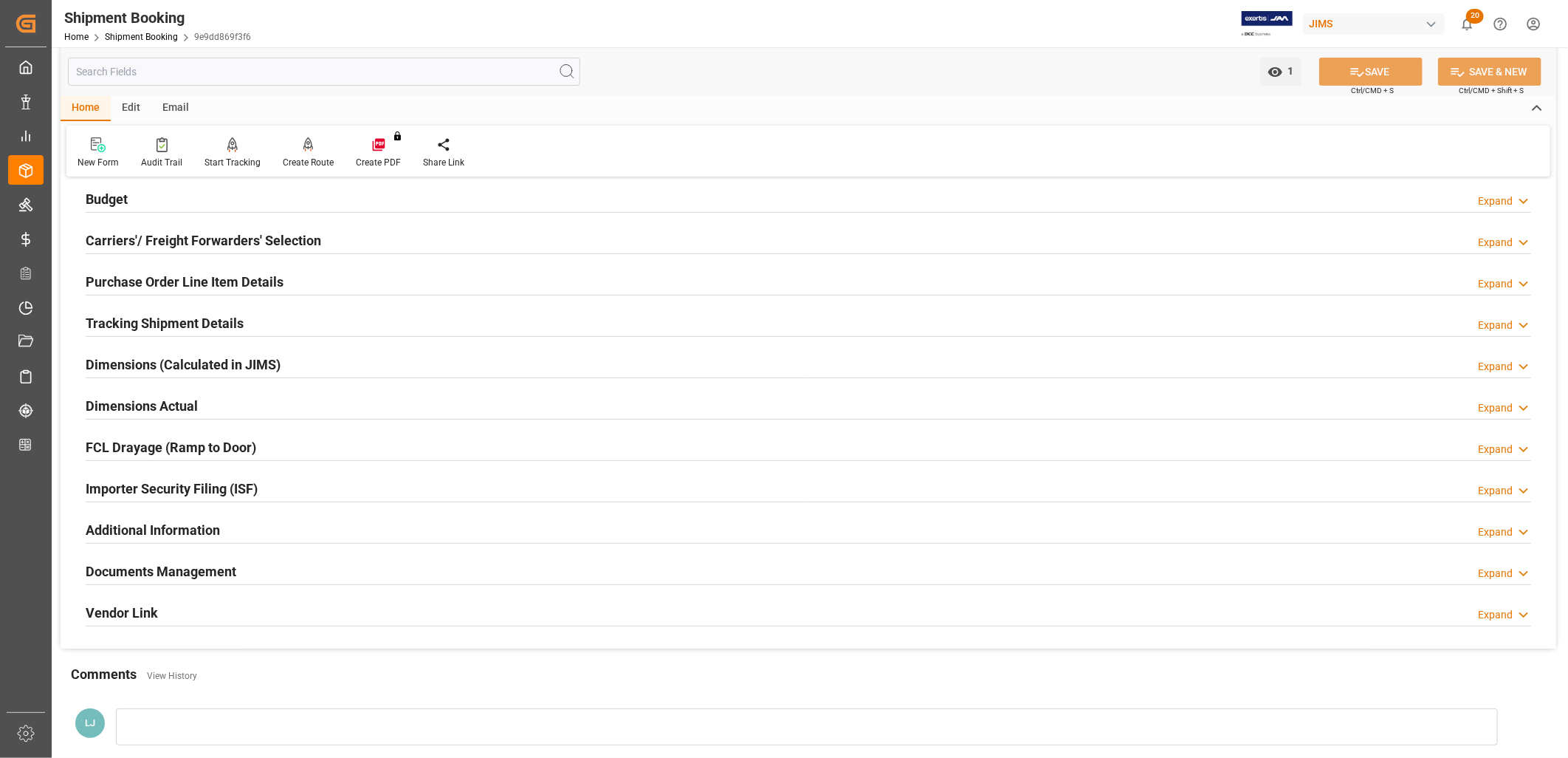
click at [111, 200] on h2 "Budget" at bounding box center [106, 199] width 42 height 20
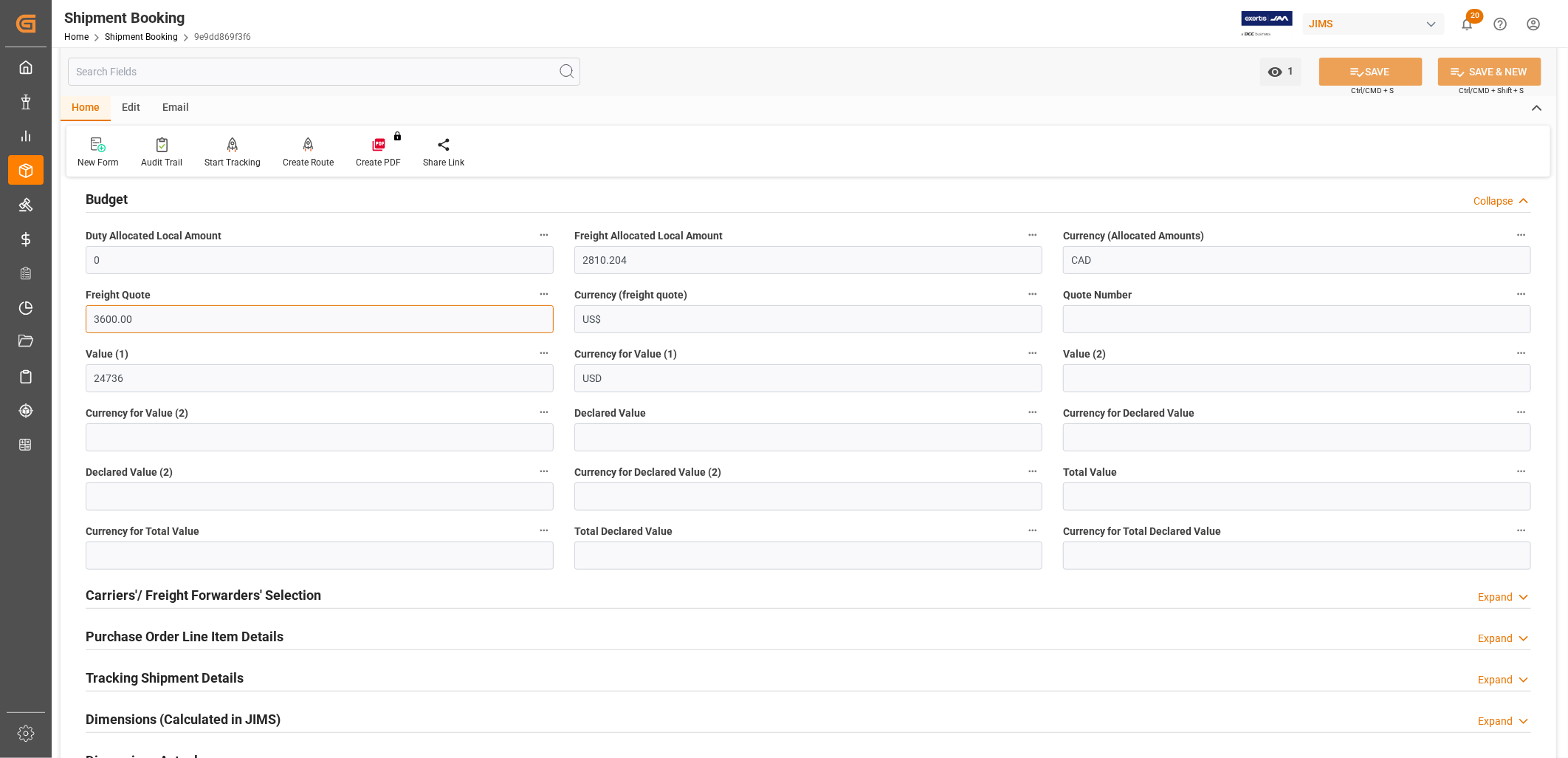
click at [130, 318] on input "3600.00" at bounding box center [319, 319] width 468 height 28
drag, startPoint x: 130, startPoint y: 318, endPoint x: 93, endPoint y: 311, distance: 37.7
click at [93, 311] on input "3600.00" at bounding box center [319, 319] width 468 height 28
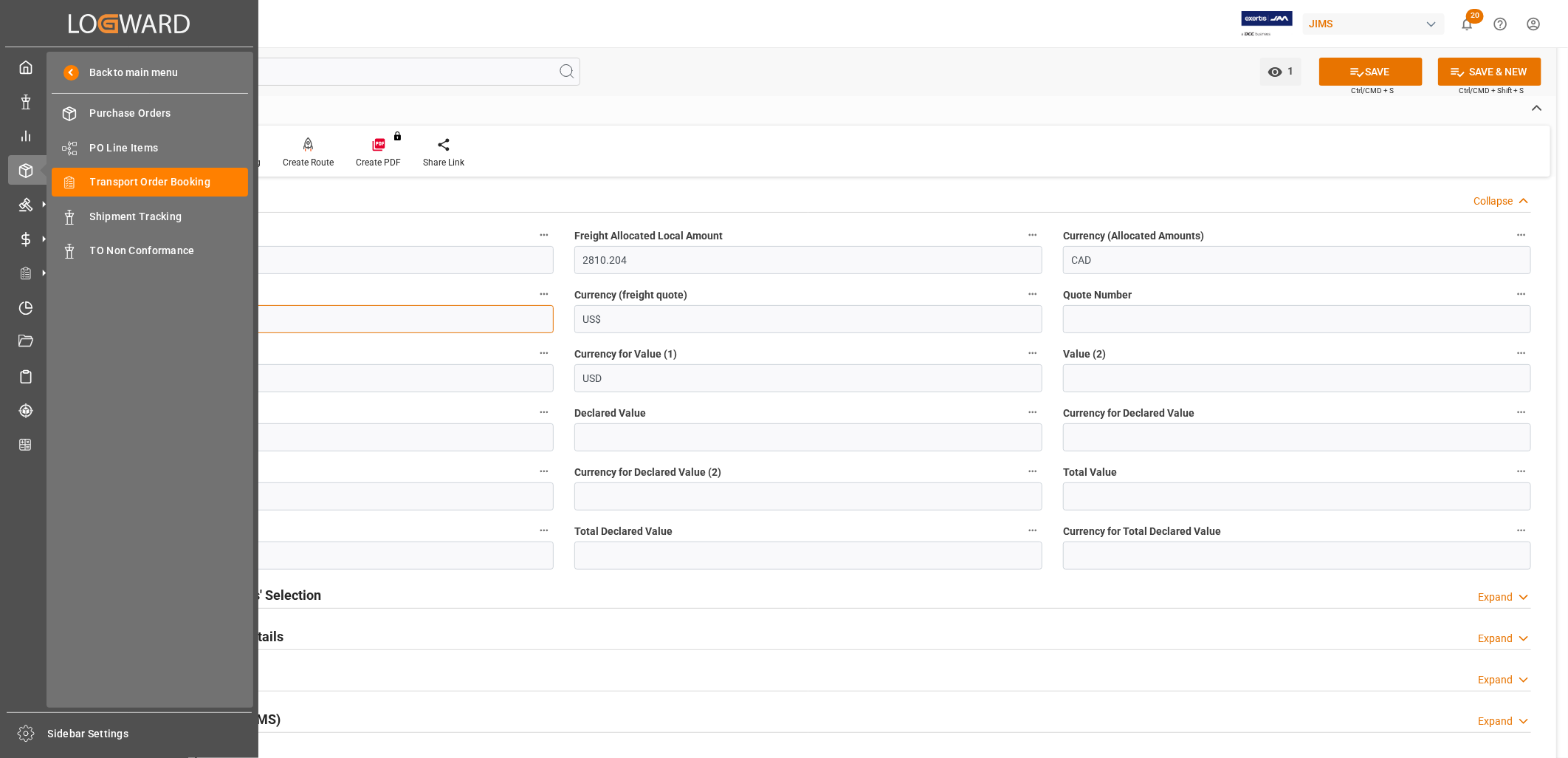
type input "3500.00"
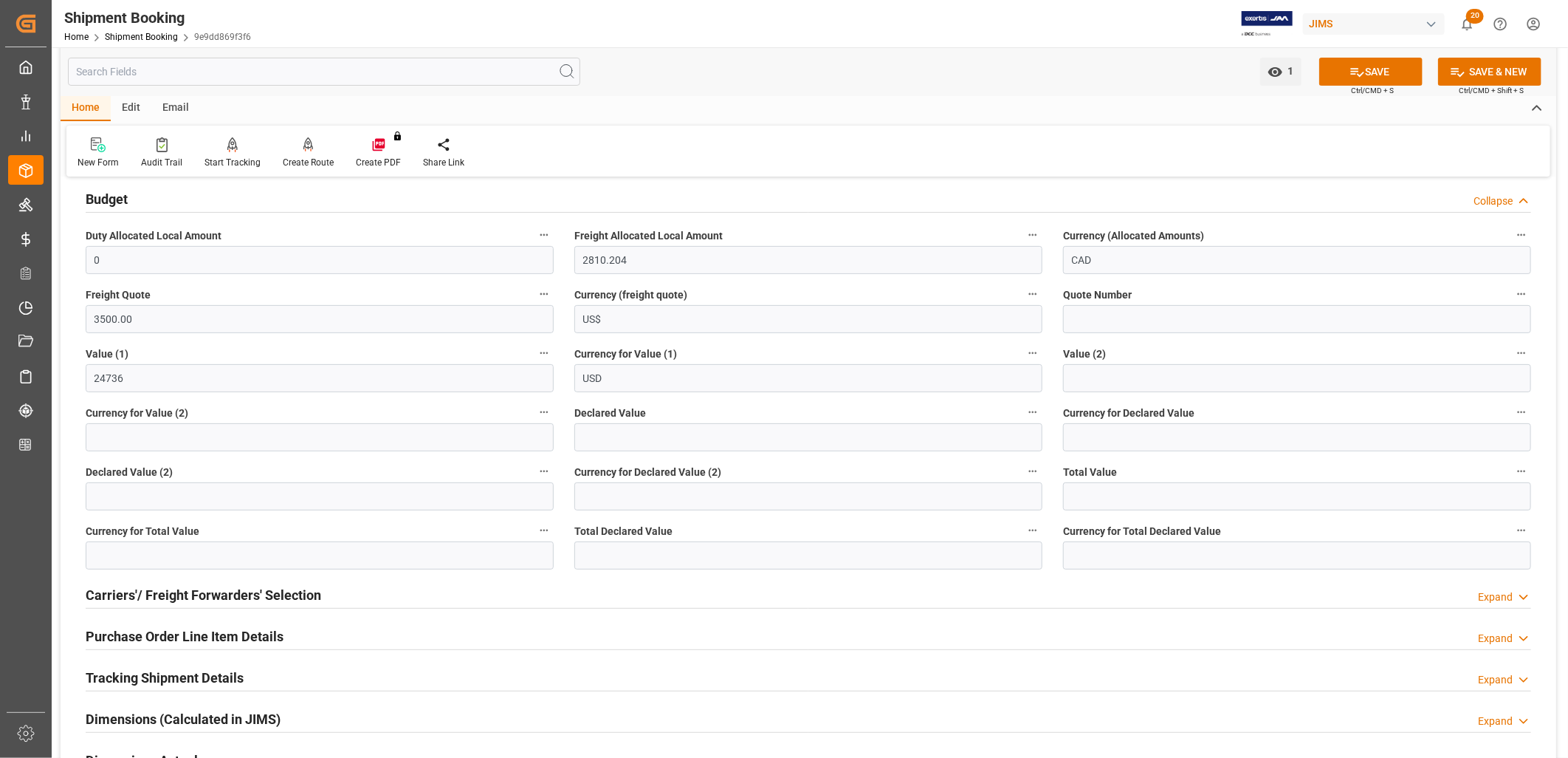
click at [278, 305] on div "Freight Quote 3500.00" at bounding box center [319, 309] width 489 height 59
click at [315, 283] on div "Freight Quote 3500.00" at bounding box center [319, 309] width 489 height 59
click at [1370, 50] on div "1 Watch Option SAVE Ctrl/CMD + S SAVE & NEW Ctrl/CMD + Shift + S" at bounding box center [809, 72] width 1496 height 49
click at [1369, 61] on button "SAVE" at bounding box center [1371, 72] width 103 height 28
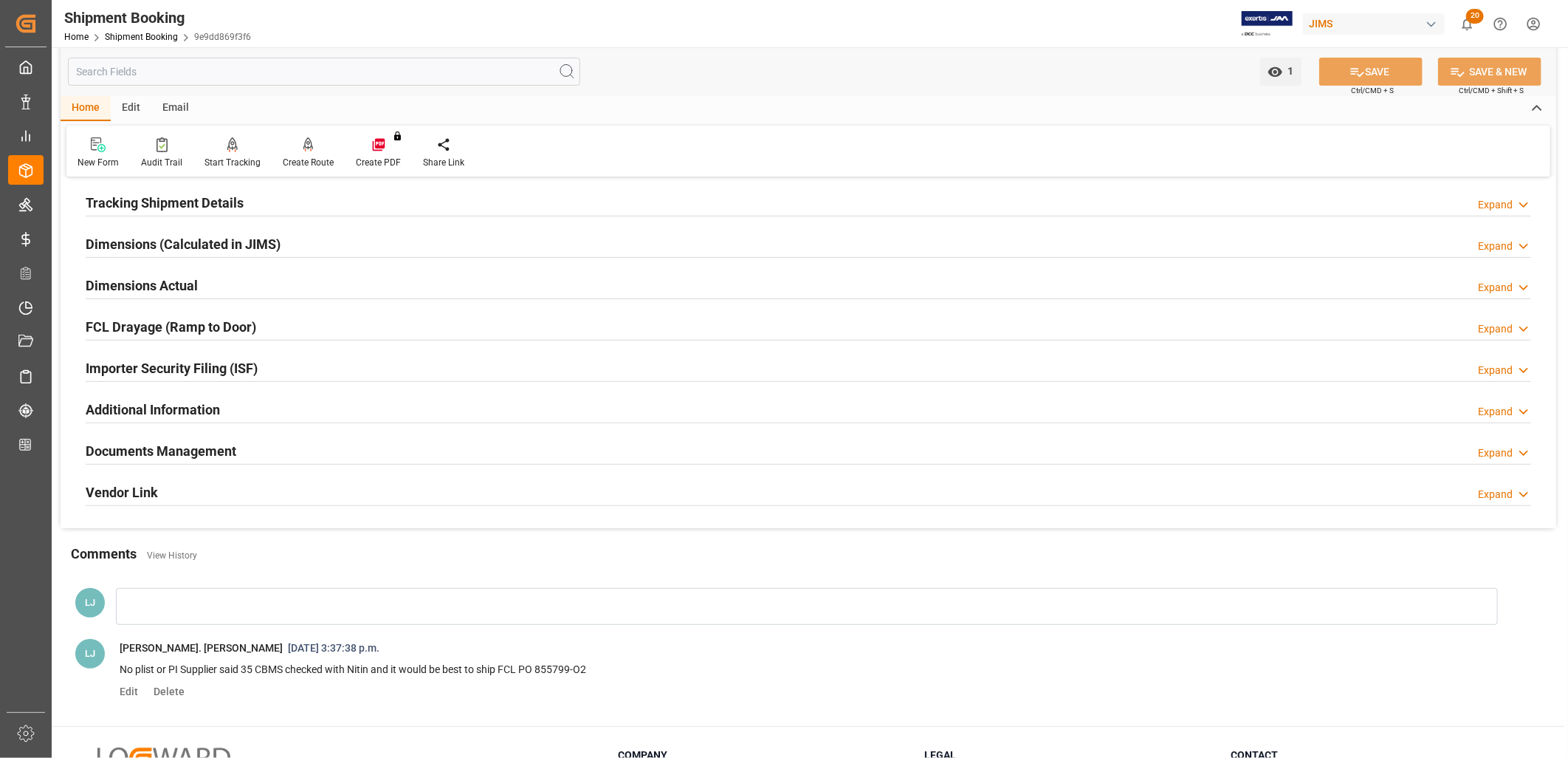
scroll to position [419, 0]
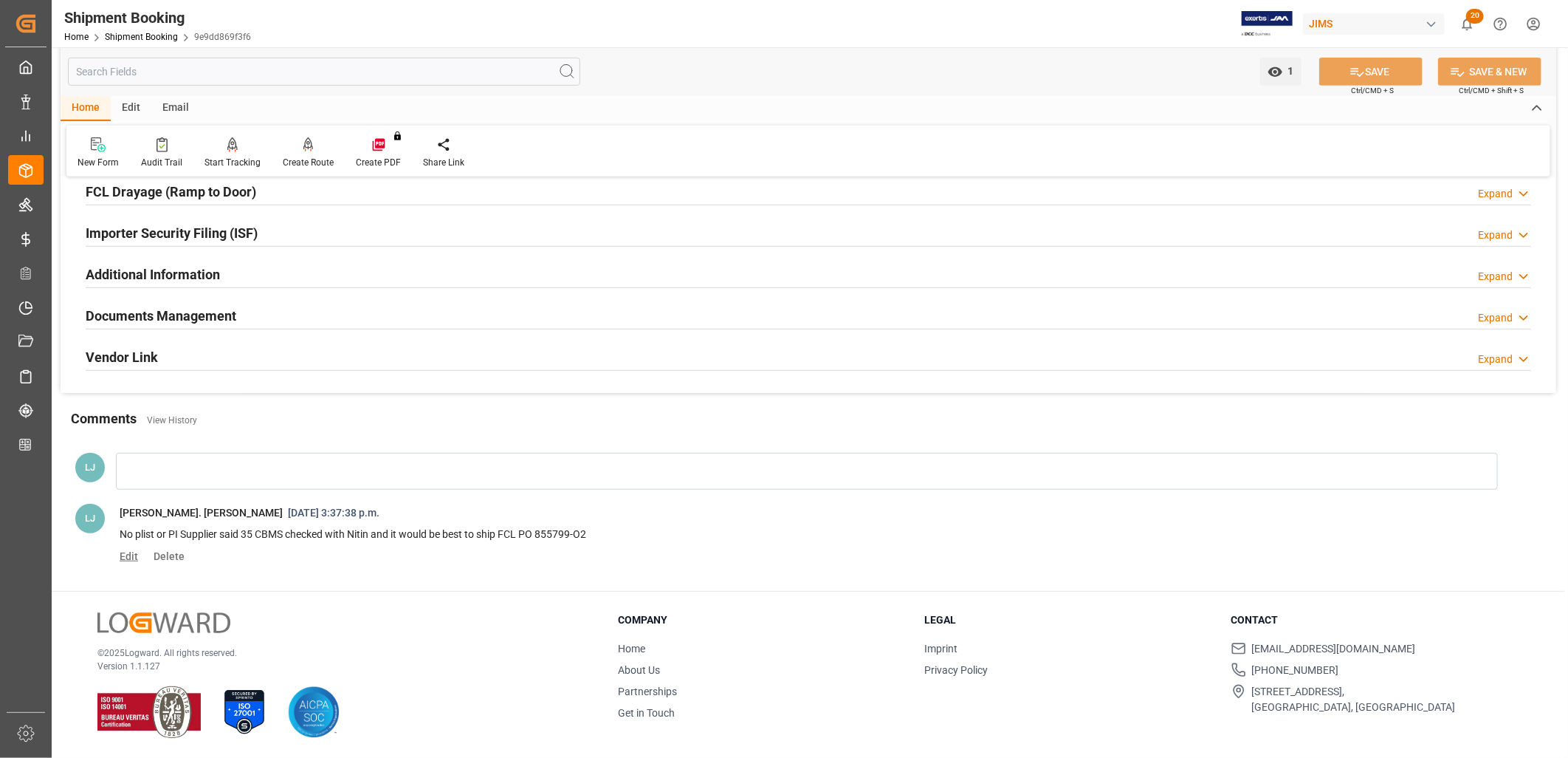
click at [126, 550] on span "Edit" at bounding box center [134, 556] width 29 height 12
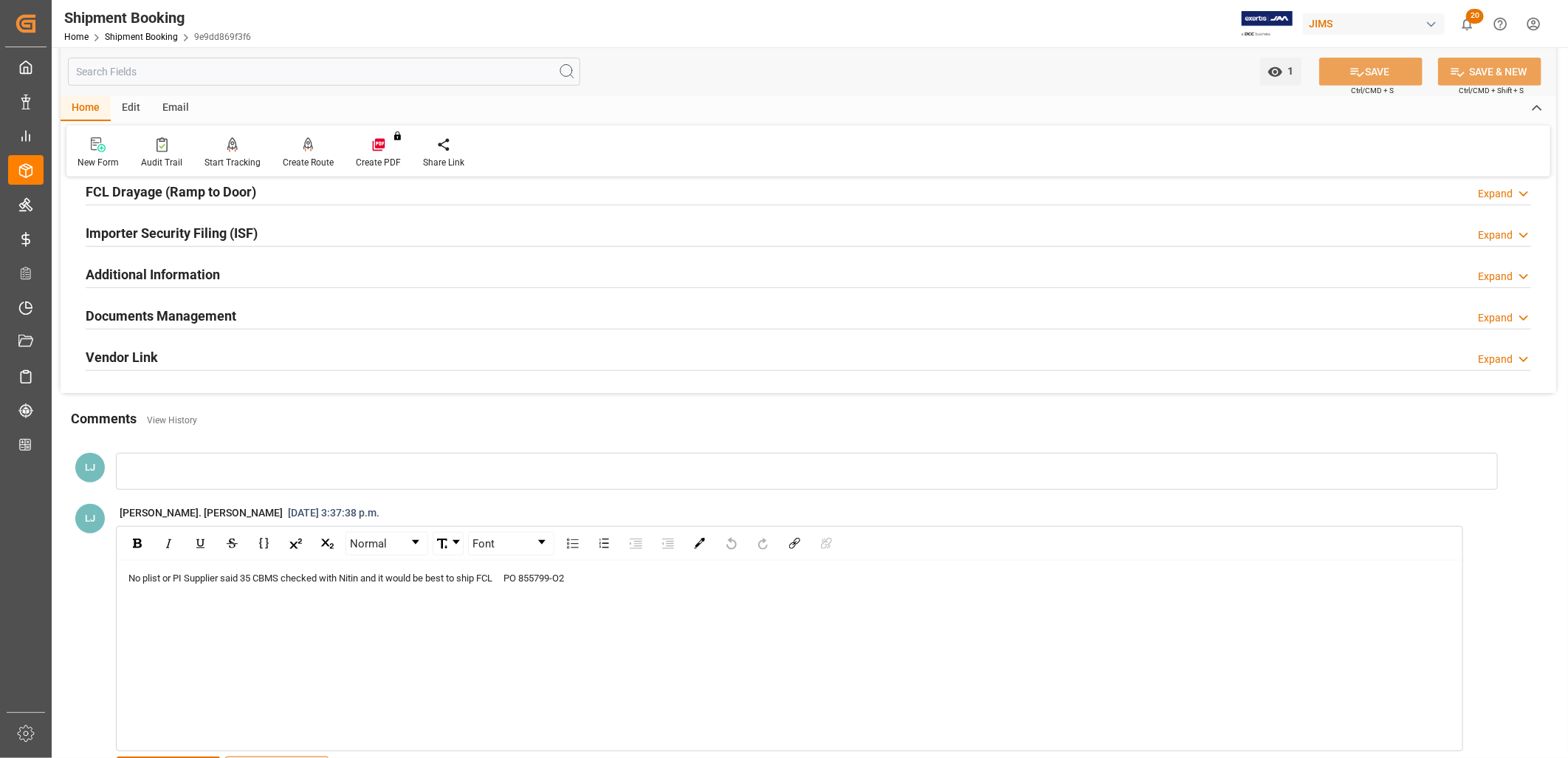
click at [145, 463] on div at bounding box center [807, 471] width 1382 height 37
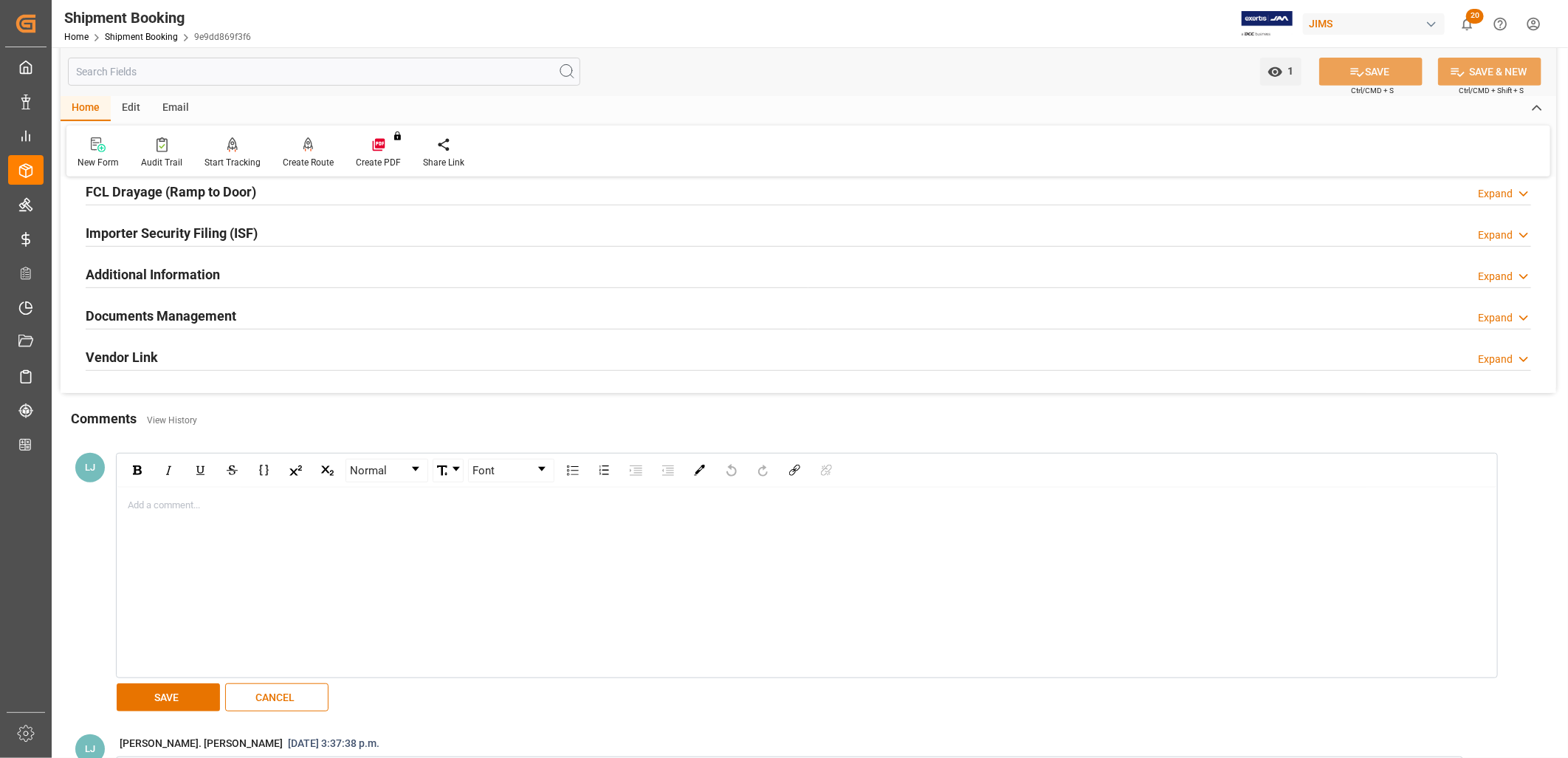
scroll to position [652, 0]
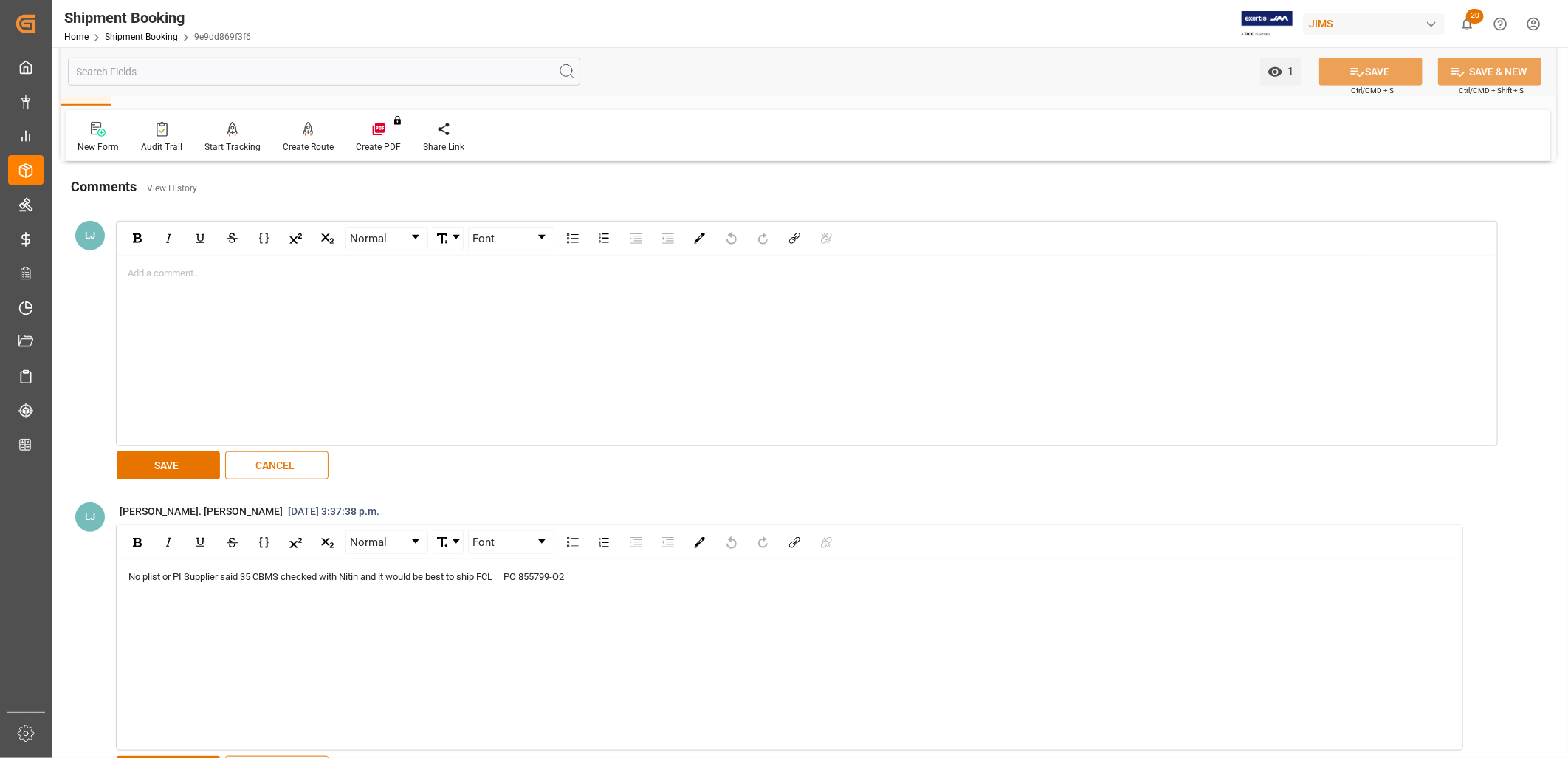
click at [260, 463] on button "CANCEL" at bounding box center [276, 465] width 103 height 28
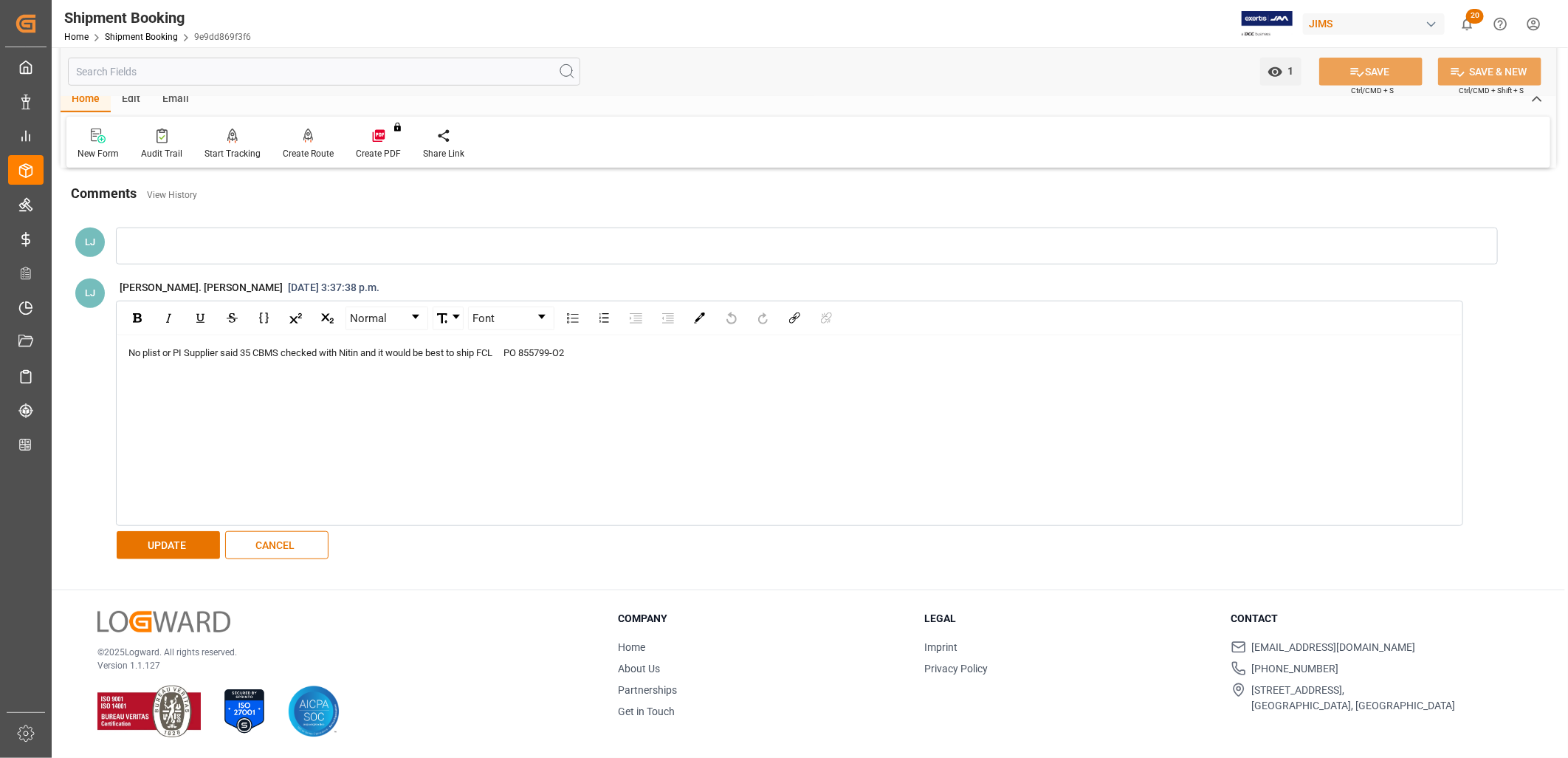
scroll to position [646, 0]
click at [596, 348] on div "No plist or PI Supplier said 35 CBMS checked with Nitin and it would be best to…" at bounding box center [790, 353] width 1323 height 15
click at [150, 555] on button "UPDATE" at bounding box center [168, 545] width 103 height 28
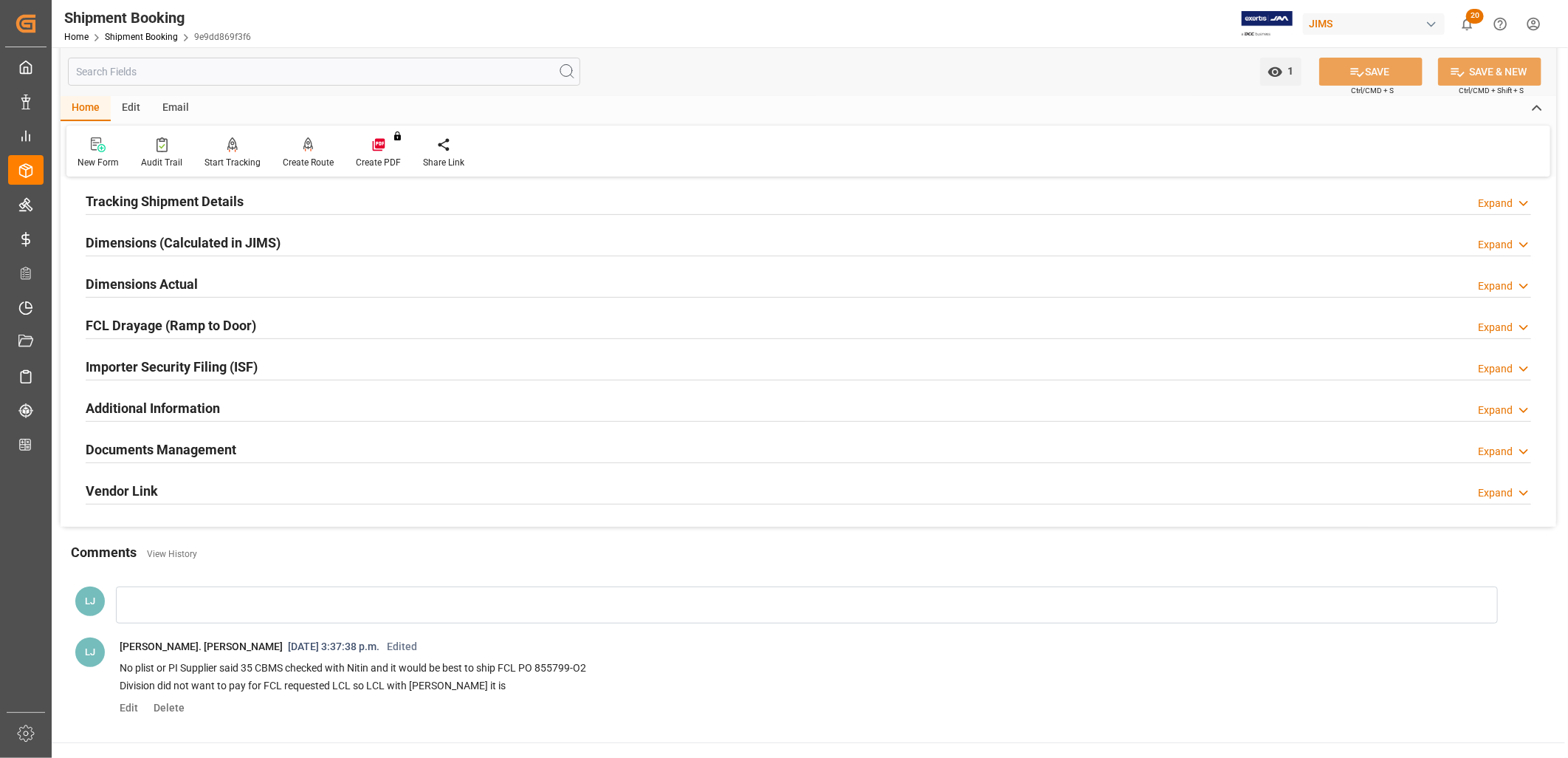
scroll to position [274, 0]
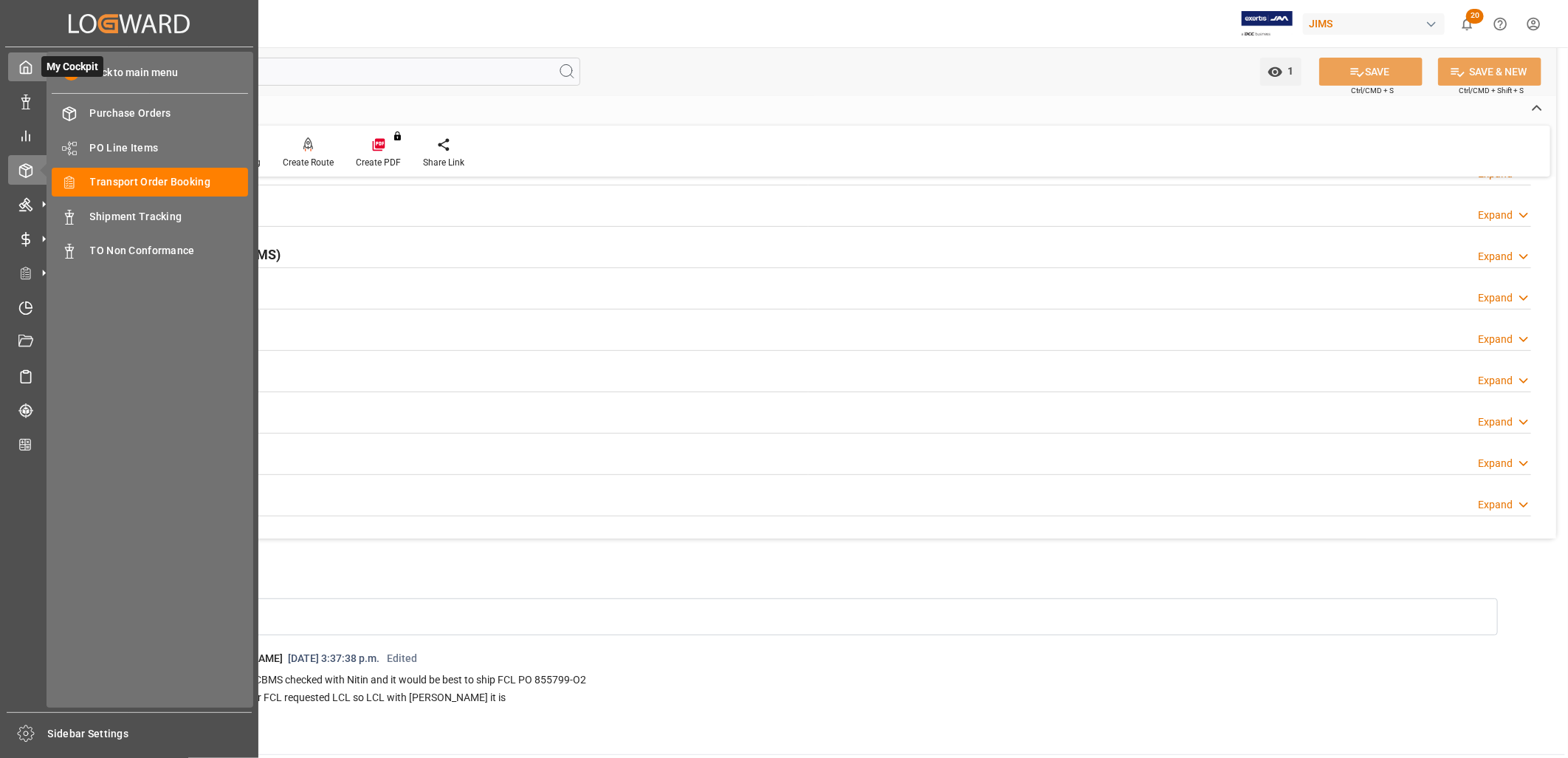
click at [24, 71] on icon at bounding box center [26, 68] width 15 height 15
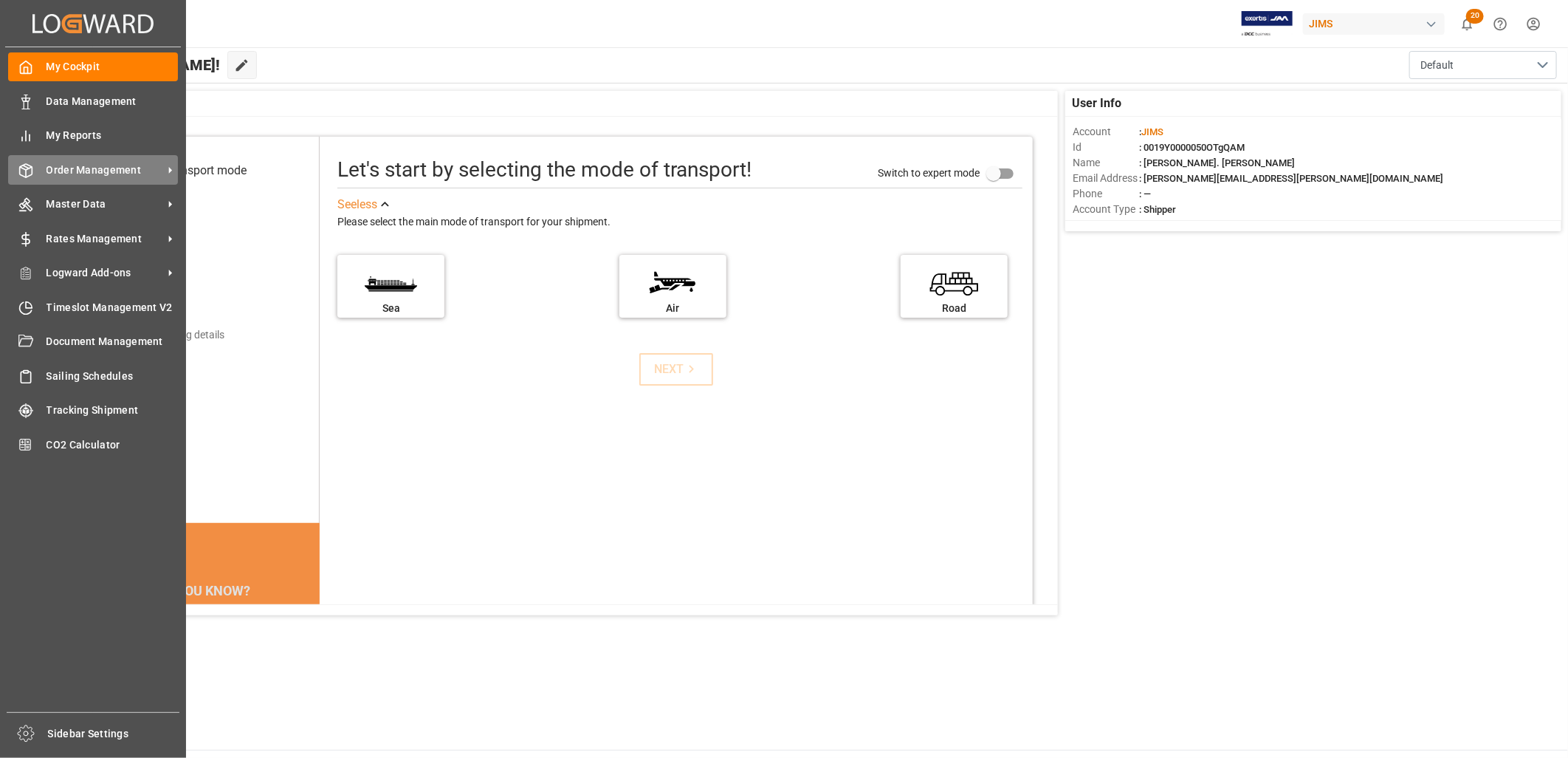
click at [113, 159] on div "Order Management Order Management" at bounding box center [93, 169] width 170 height 29
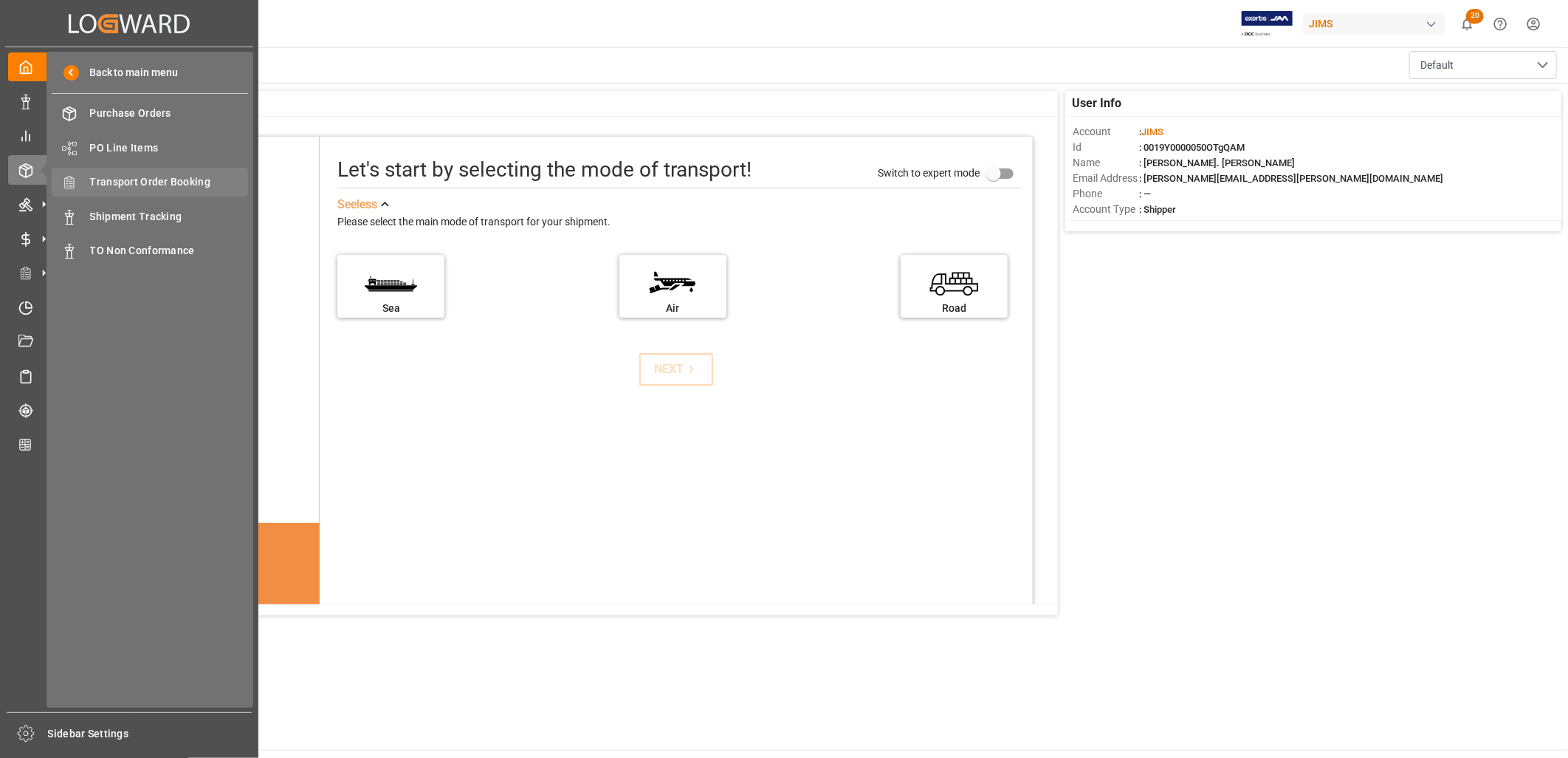
click at [174, 178] on span "Transport Order Booking" at bounding box center [169, 182] width 159 height 16
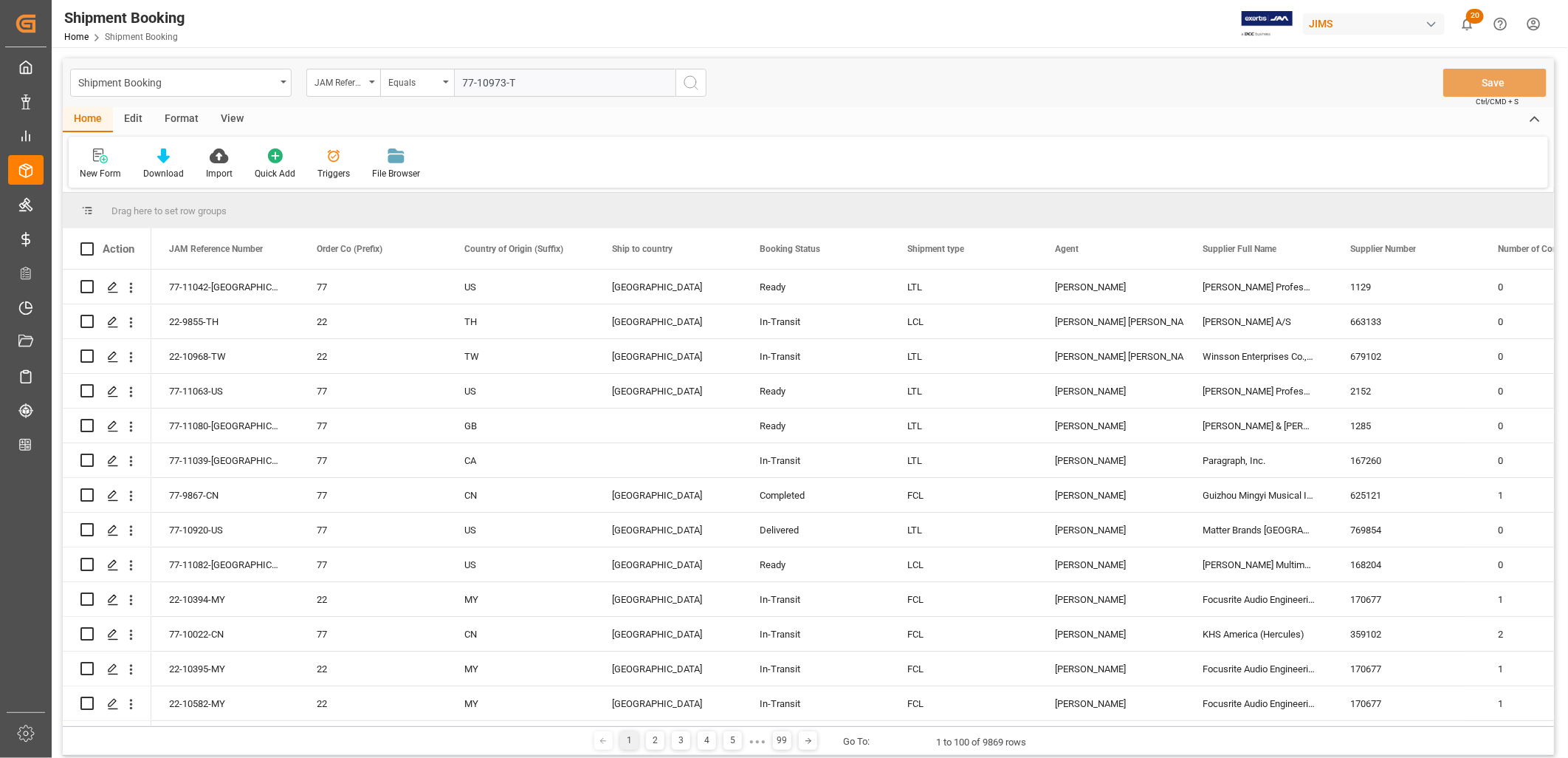
type input "77-10973-TW"
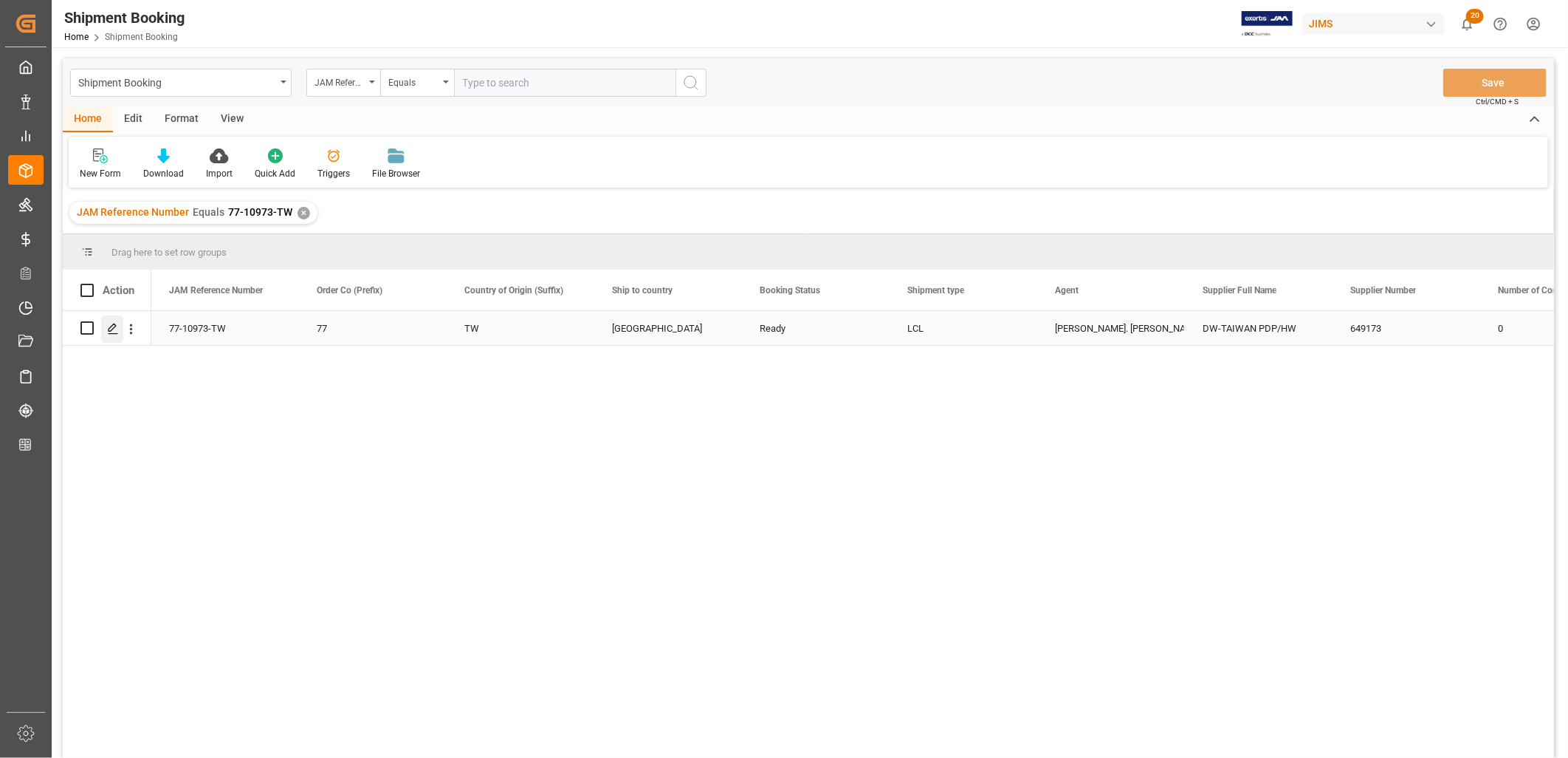
click at [113, 325] on icon "Press SPACE to select this row." at bounding box center [113, 329] width 12 height 12
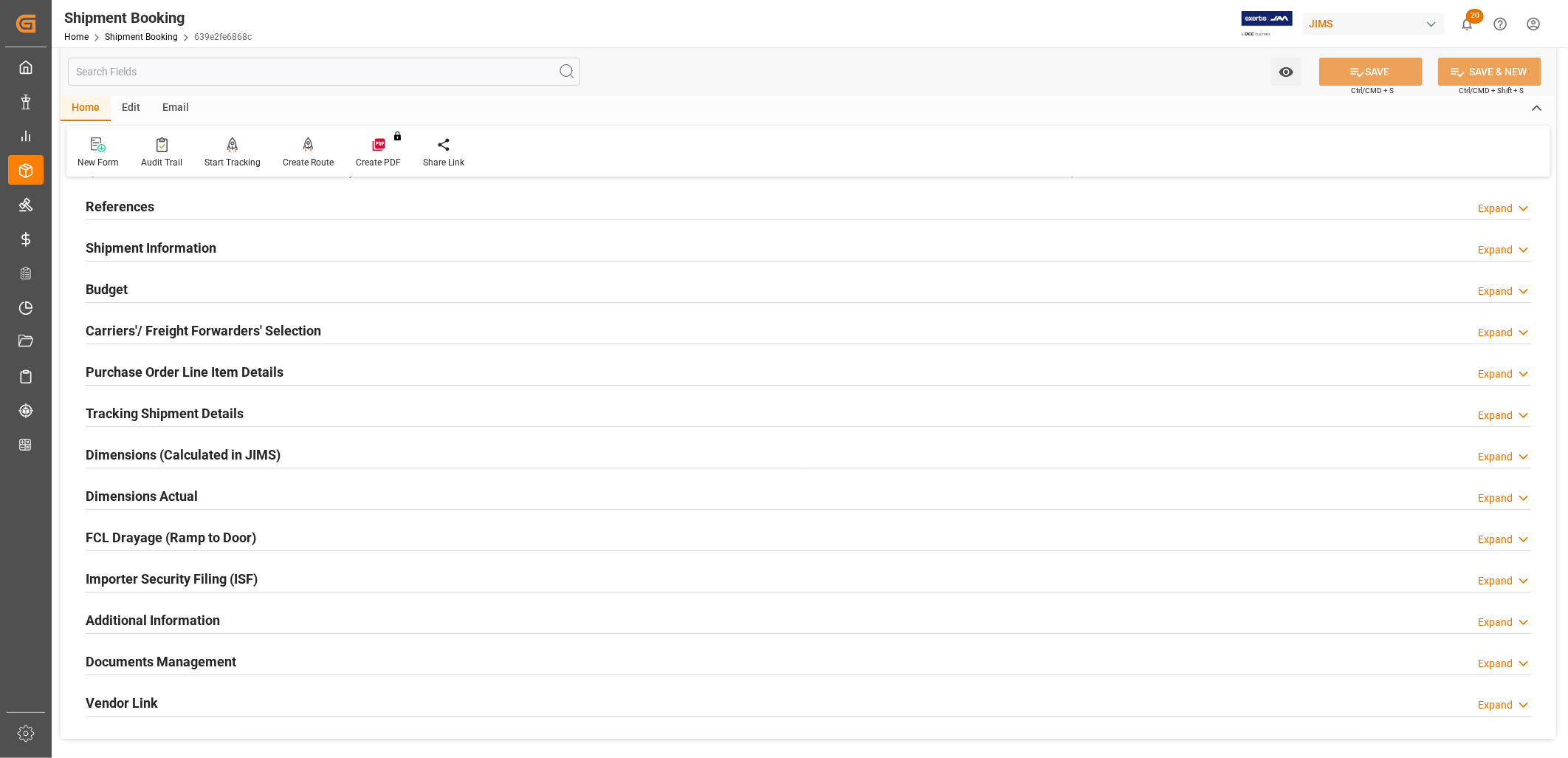
scroll to position [164, 0]
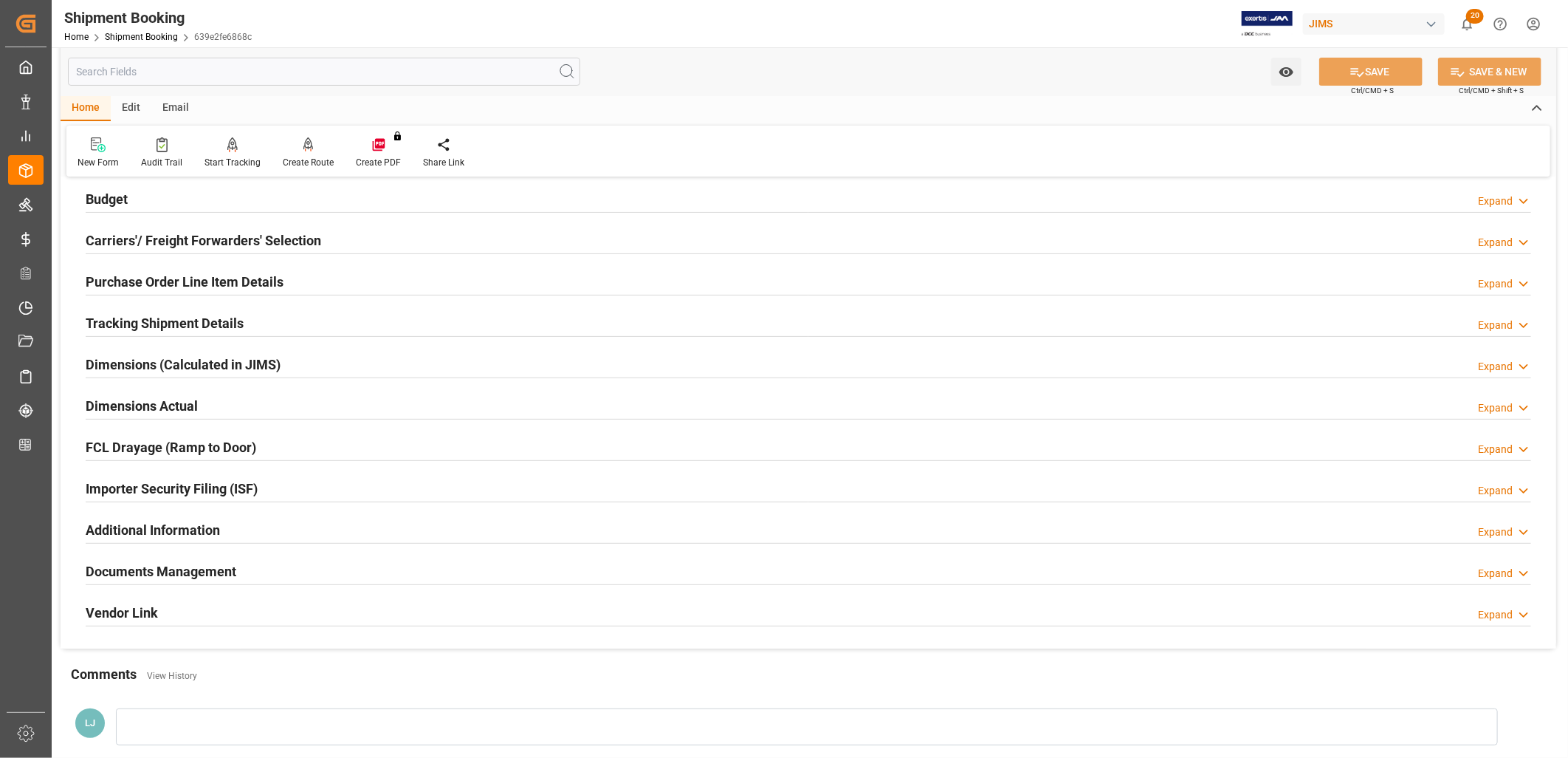
click at [197, 573] on h2 "Documents Management" at bounding box center [160, 571] width 151 height 20
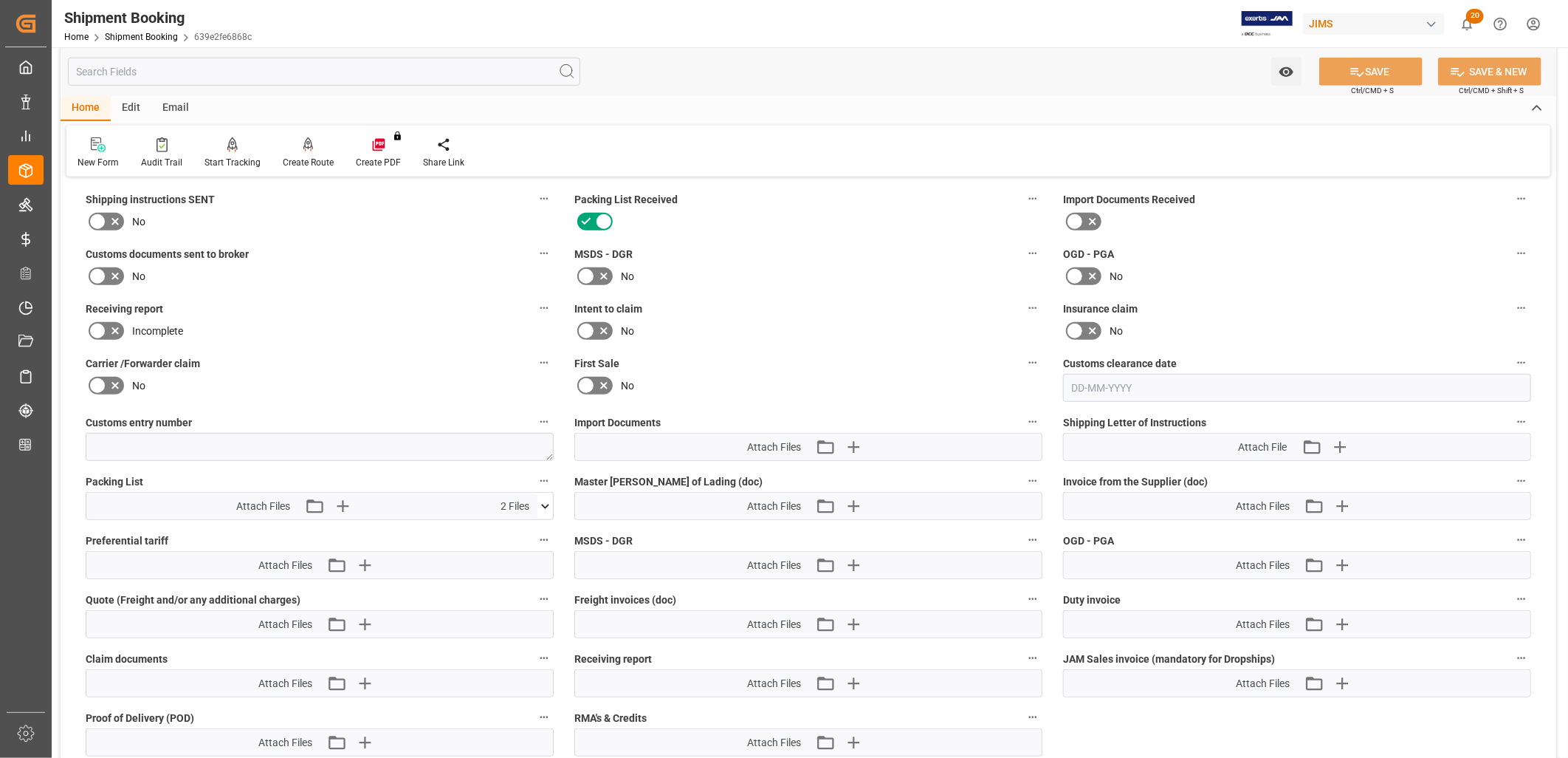
scroll to position [574, 0]
click at [853, 439] on icon "button" at bounding box center [853, 445] width 14 height 14
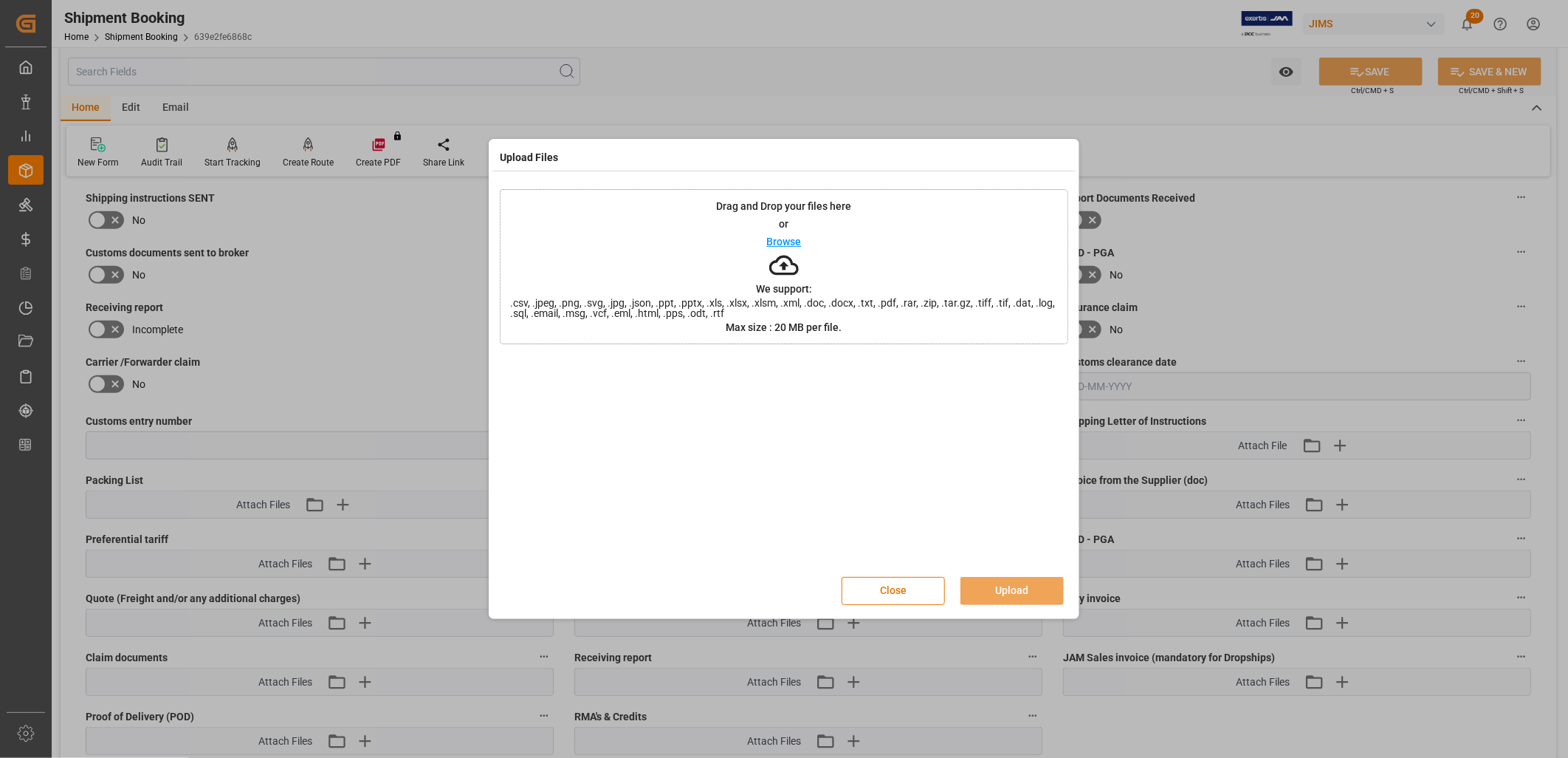
click at [779, 238] on p "Browse" at bounding box center [784, 241] width 35 height 10
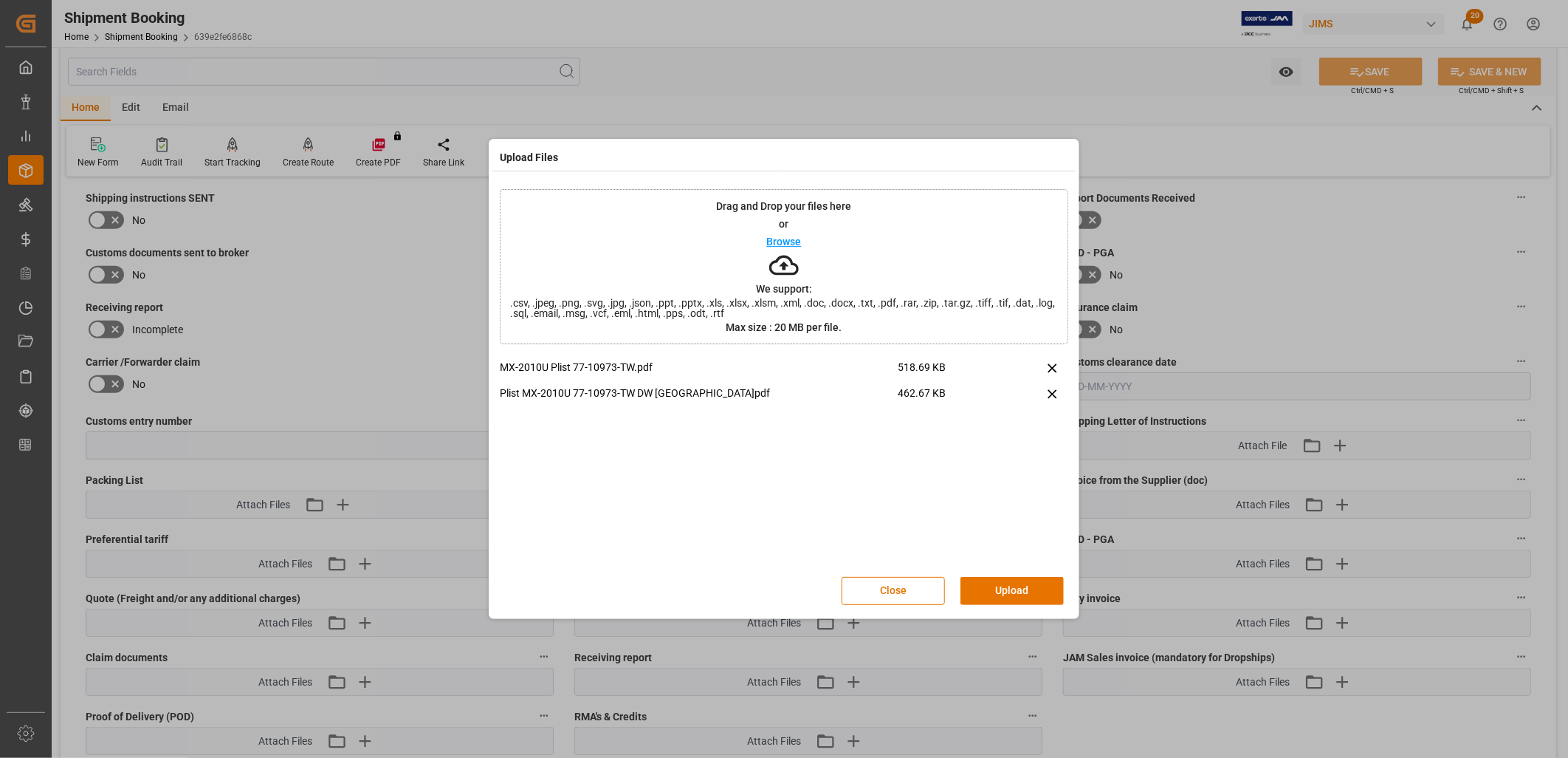
click at [784, 236] on p "Browse" at bounding box center [784, 241] width 35 height 10
click at [1031, 592] on button "Upload" at bounding box center [1012, 591] width 103 height 28
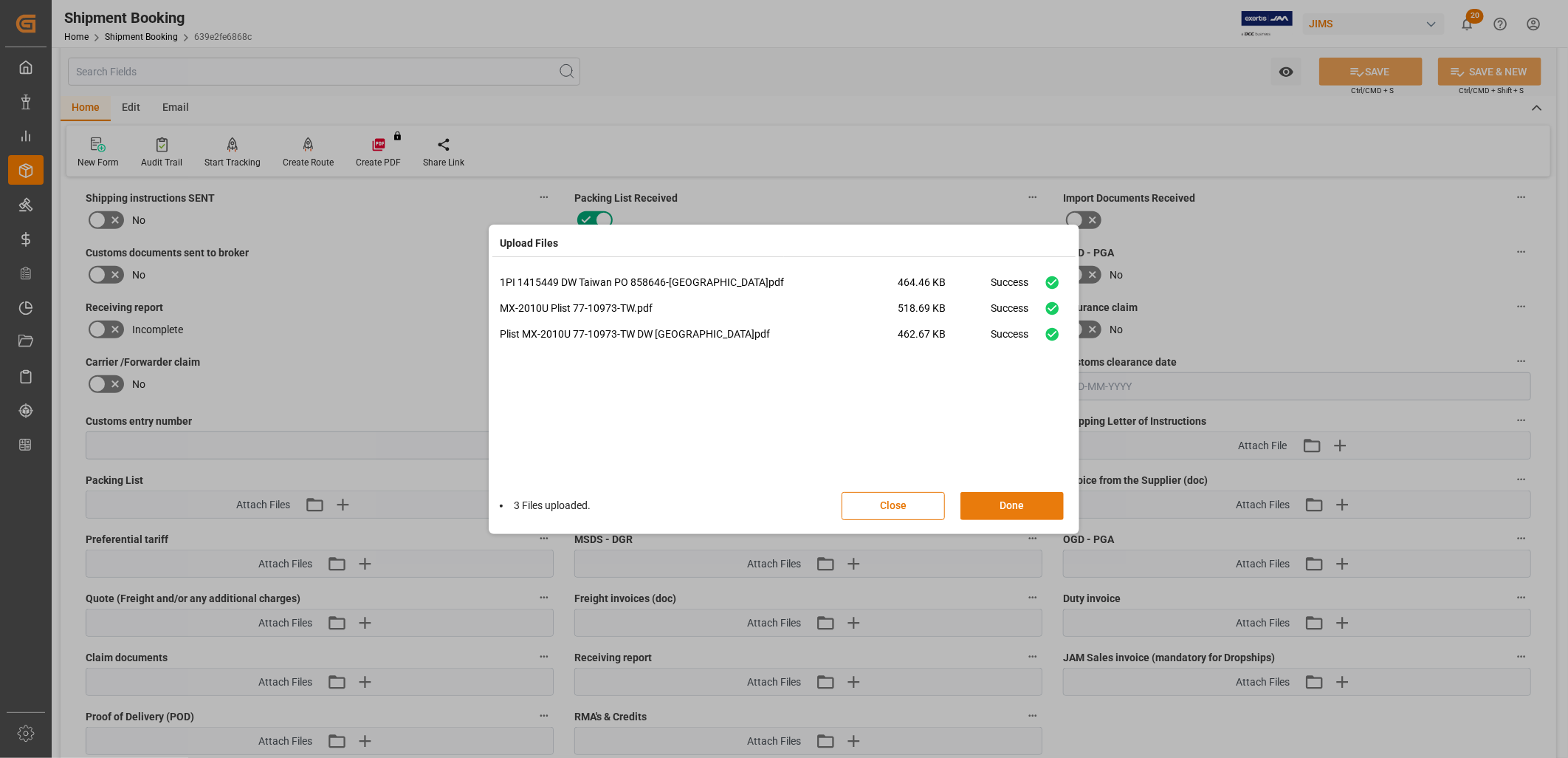
click at [1004, 506] on button "Done" at bounding box center [1012, 506] width 103 height 28
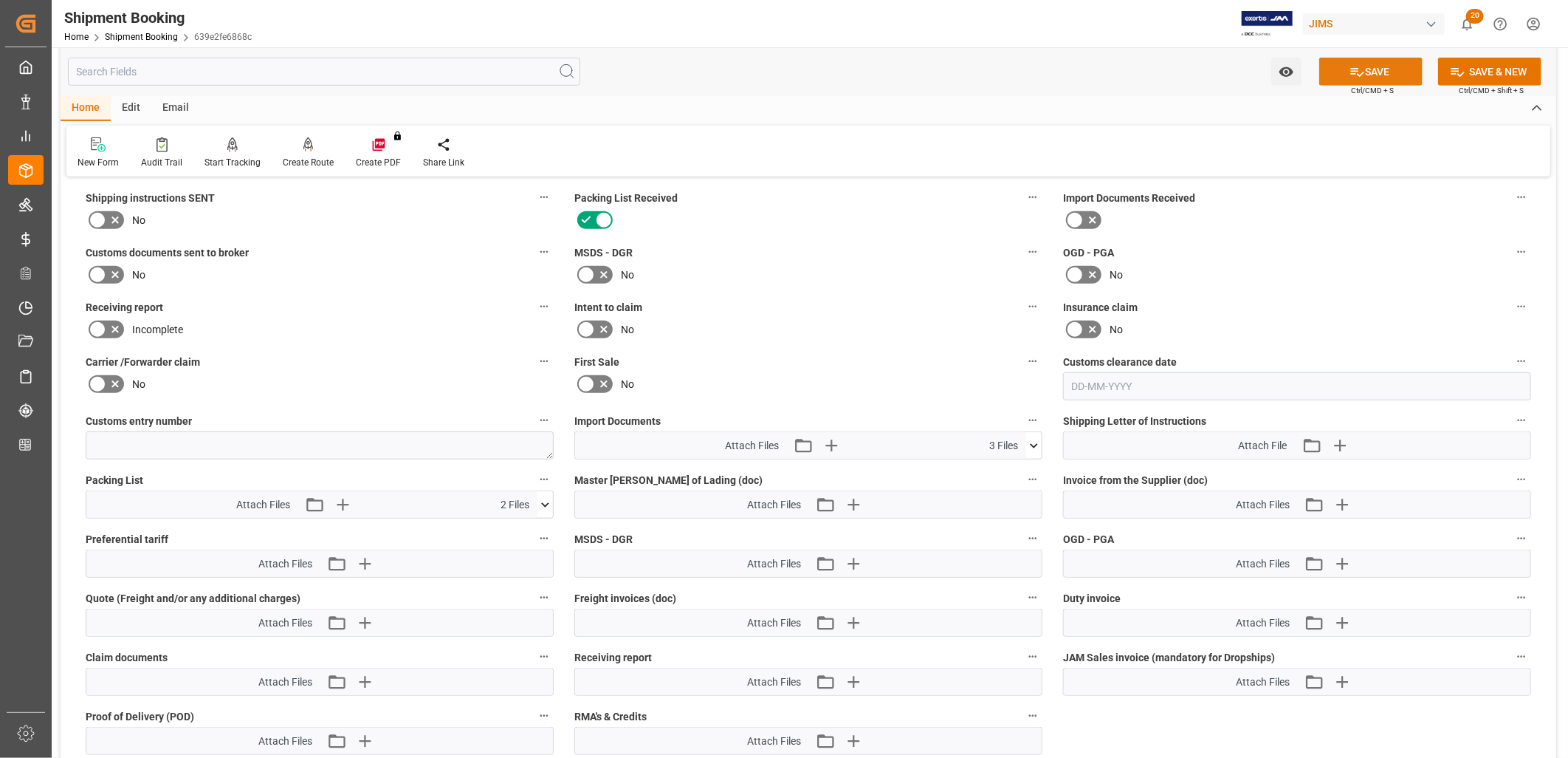
click at [1382, 73] on button "SAVE" at bounding box center [1371, 72] width 103 height 28
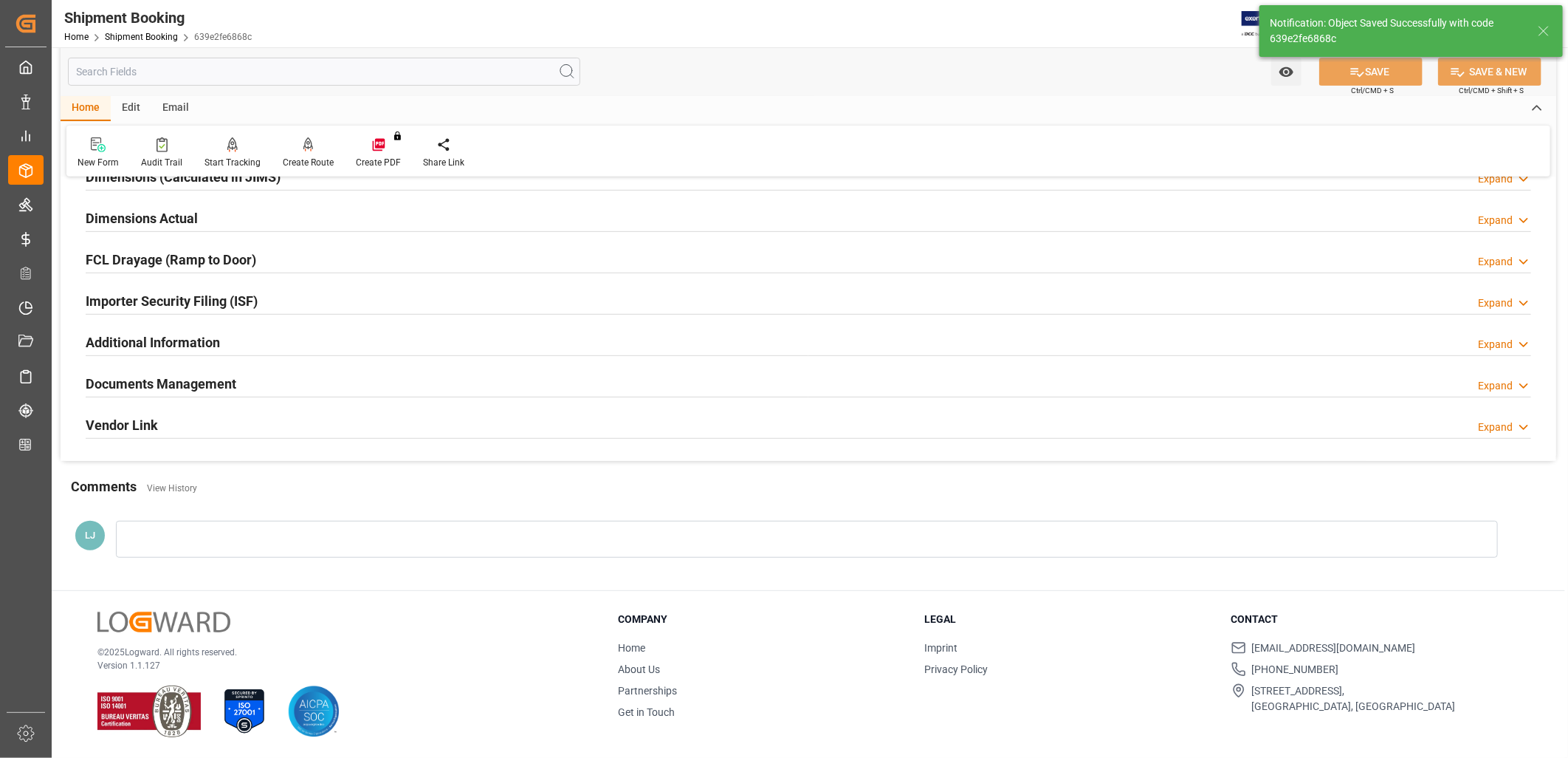
scroll to position [352, 0]
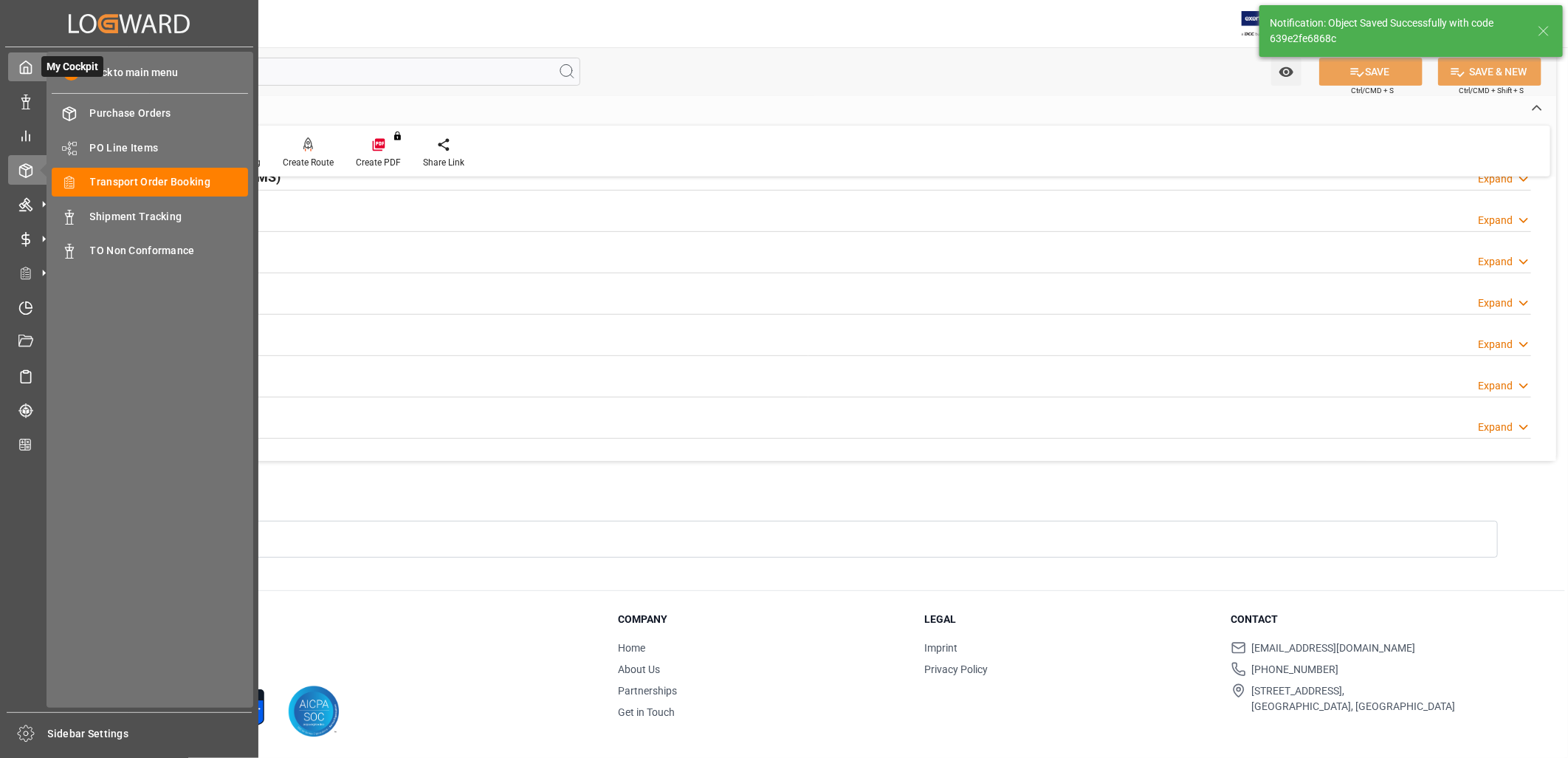
click at [24, 65] on icon at bounding box center [26, 68] width 15 height 15
